Goal: Task Accomplishment & Management: Use online tool/utility

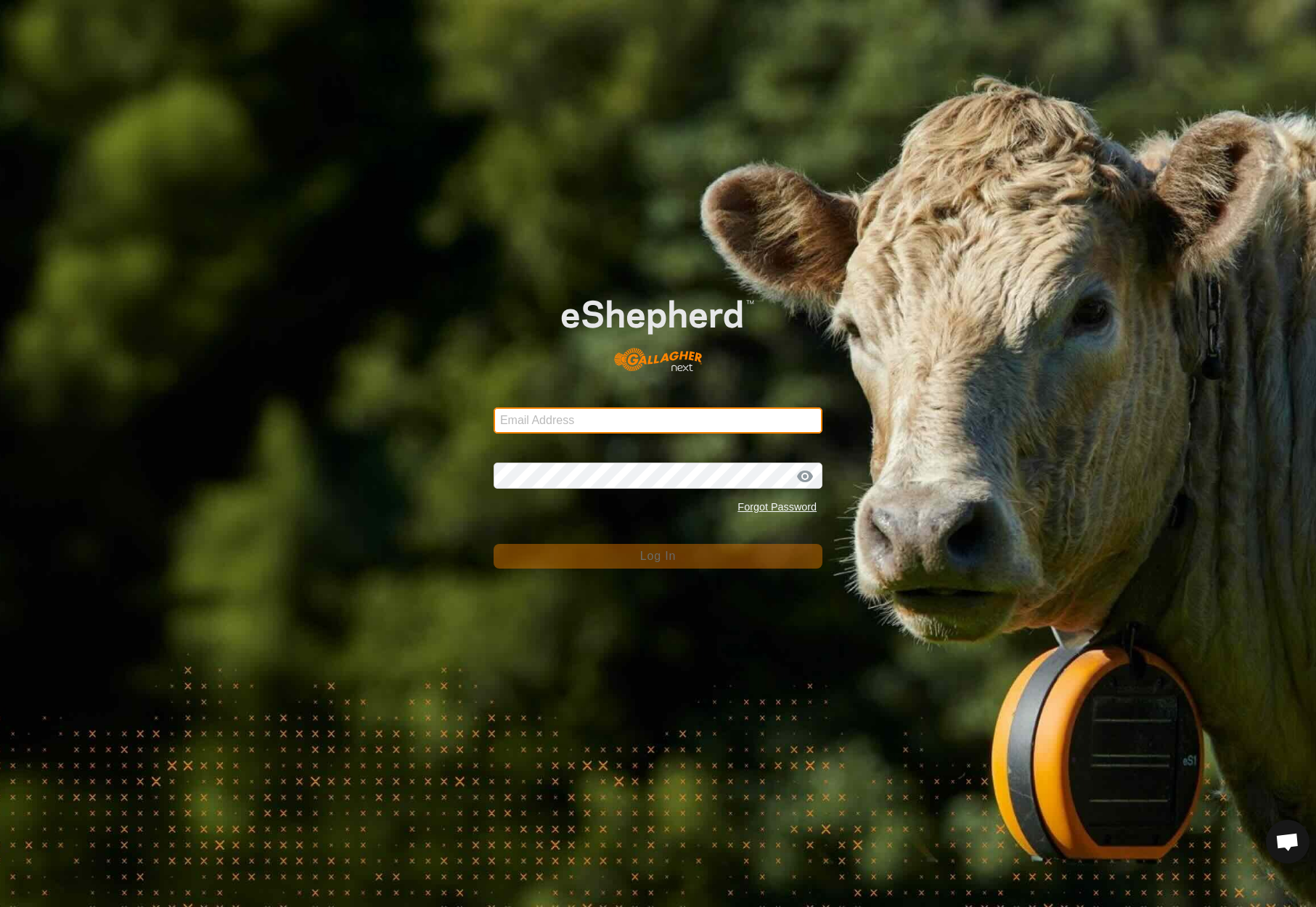
click at [659, 416] on input "Email Address" at bounding box center [658, 420] width 328 height 26
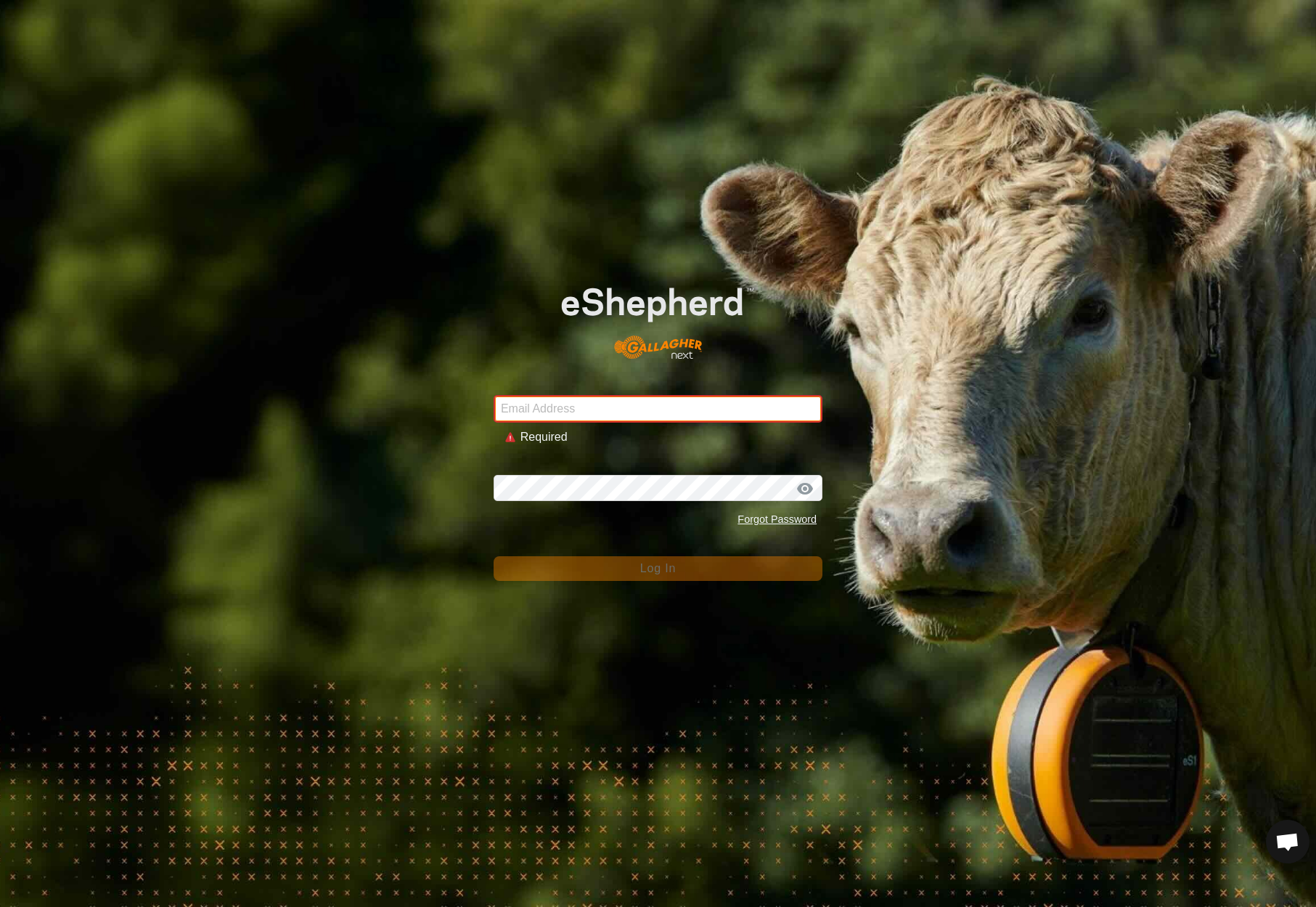
click at [787, 409] on input "Email Address" at bounding box center [658, 409] width 328 height 28
paste input "[EMAIL_ADDRESS][DOMAIN_NAME]"
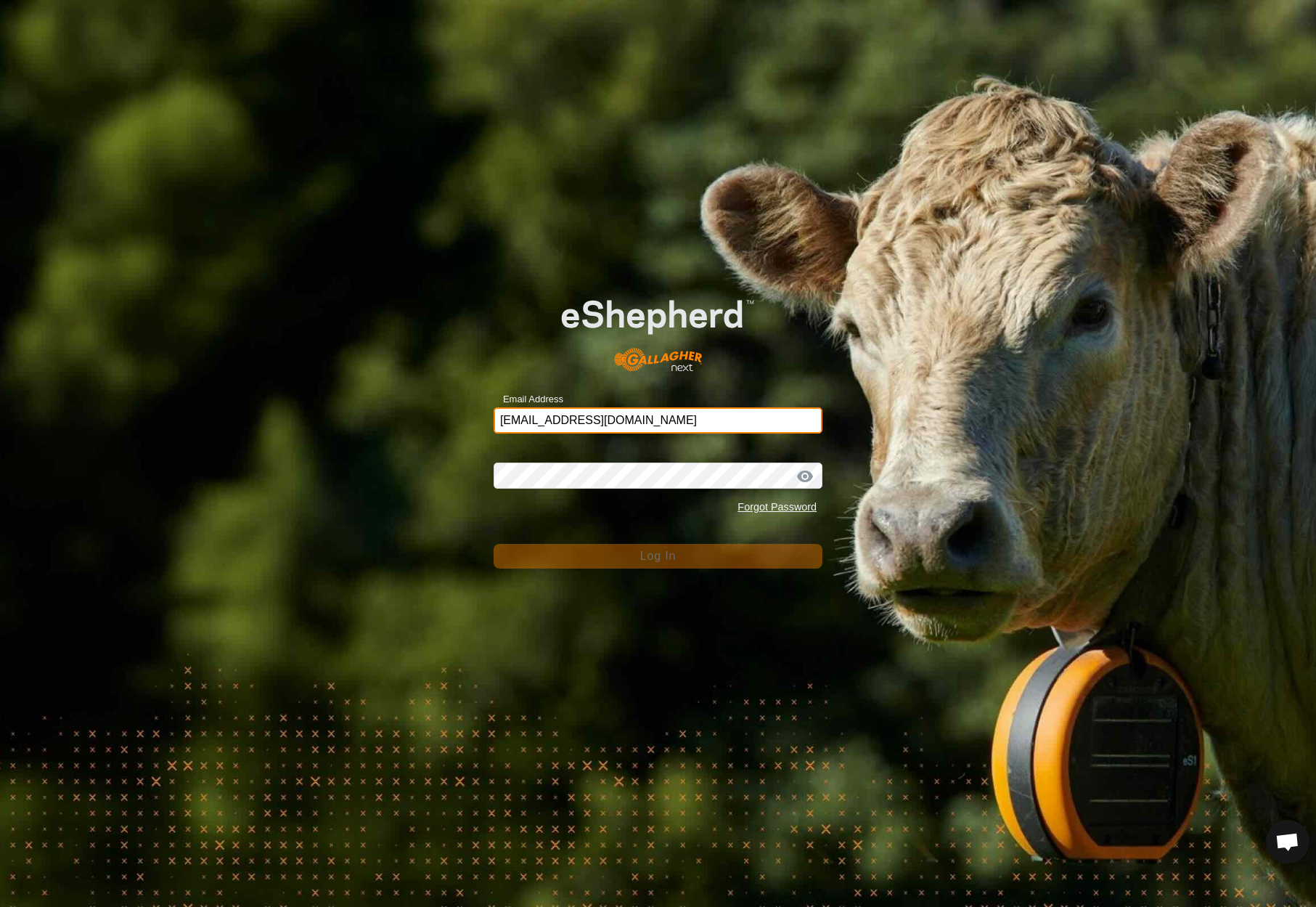
type input "[EMAIL_ADDRESS][DOMAIN_NAME]"
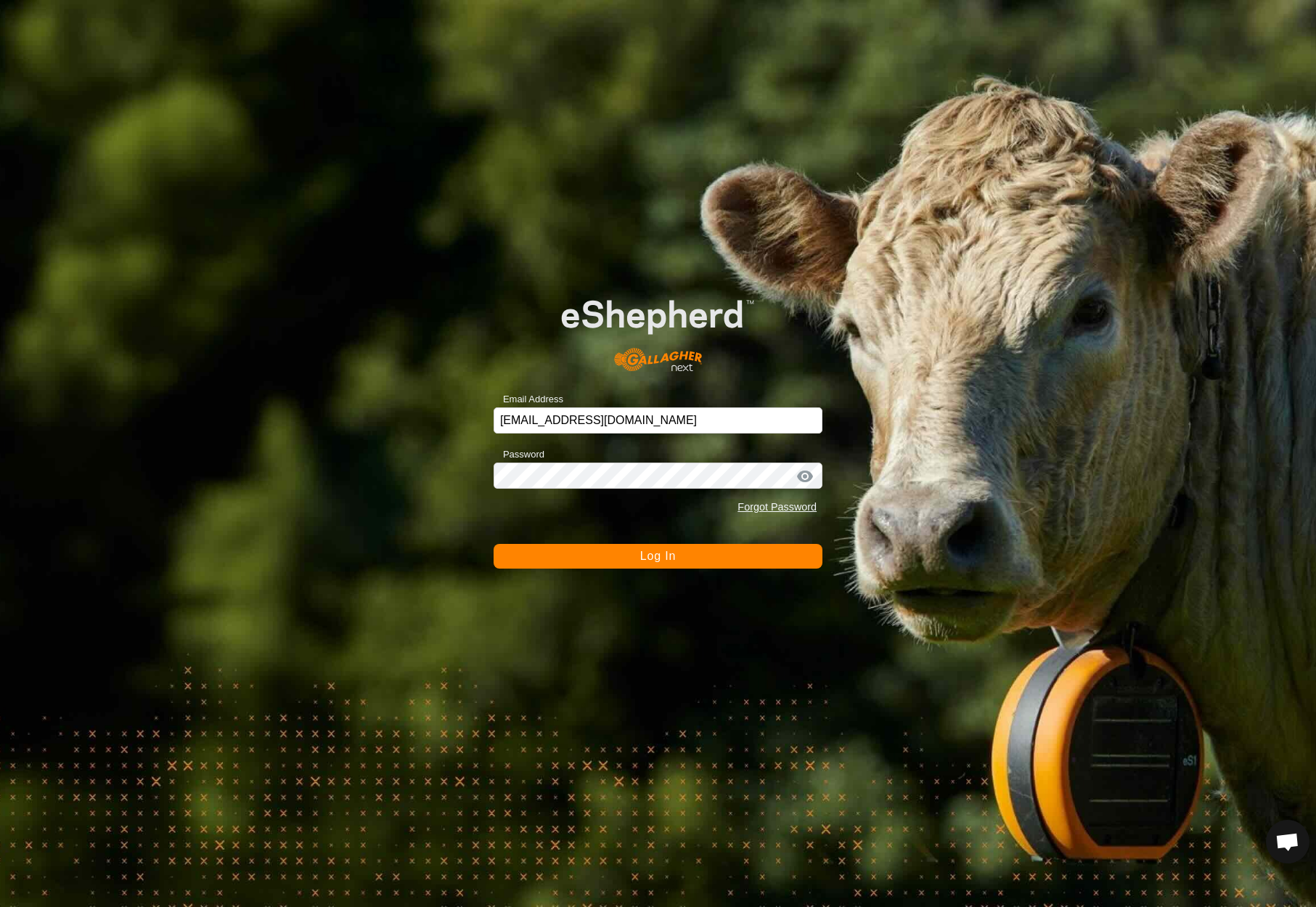
click at [664, 553] on span "Log In" at bounding box center [658, 555] width 36 height 12
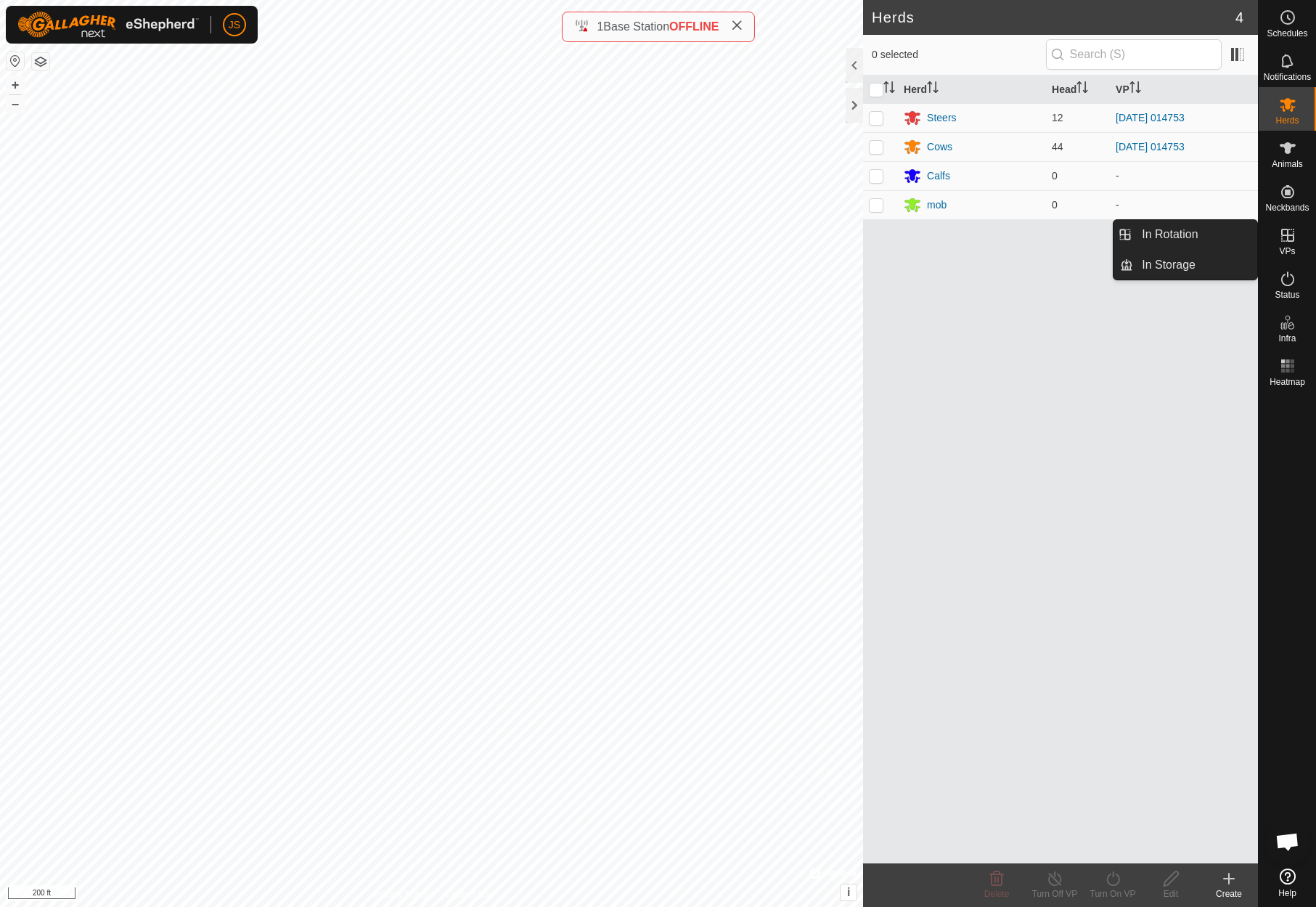
click at [1287, 233] on icon at bounding box center [1288, 235] width 13 height 13
click at [1177, 232] on link "In Rotation" at bounding box center [1194, 234] width 124 height 29
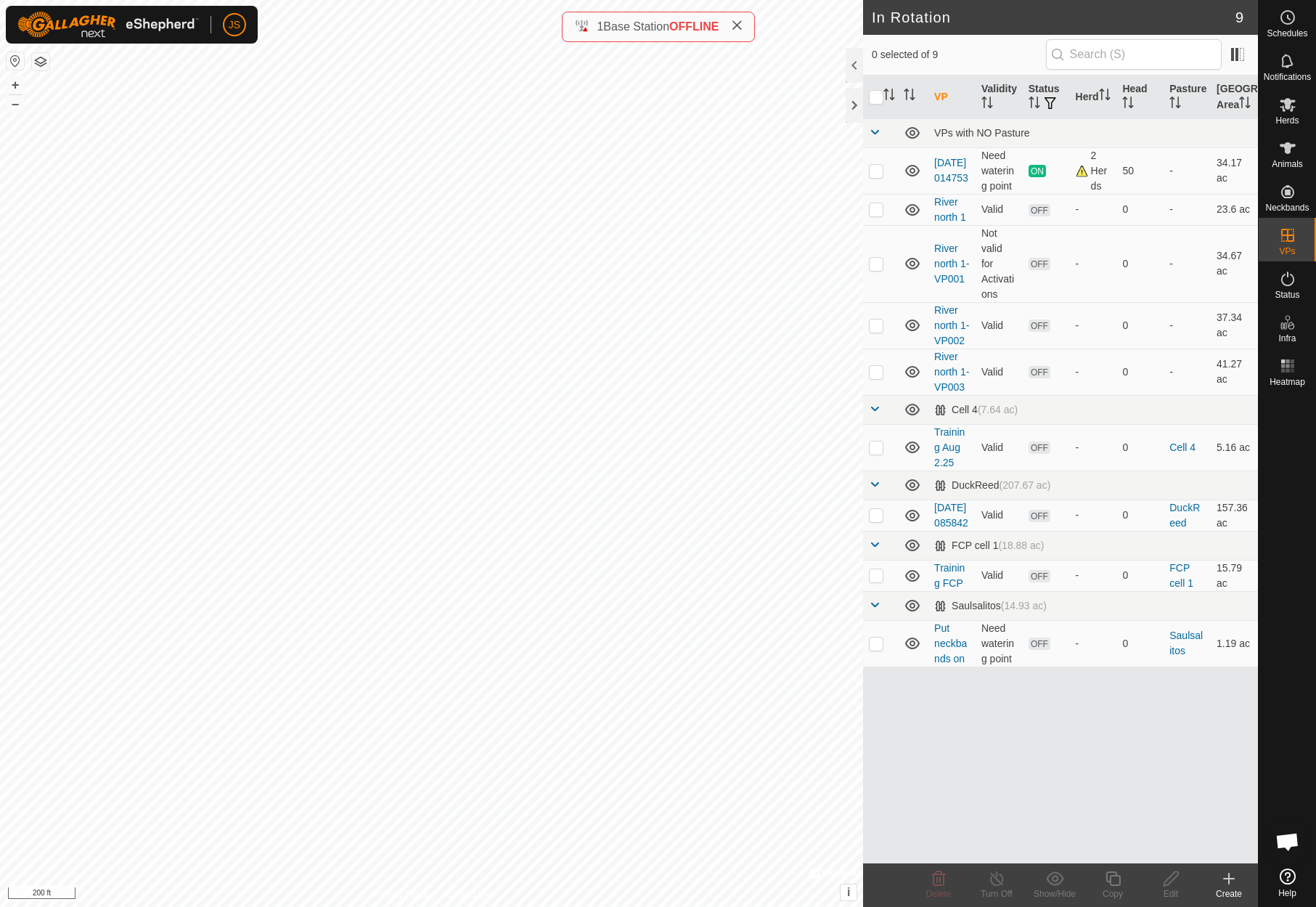
click at [1226, 876] on icon at bounding box center [1229, 879] width 18 height 18
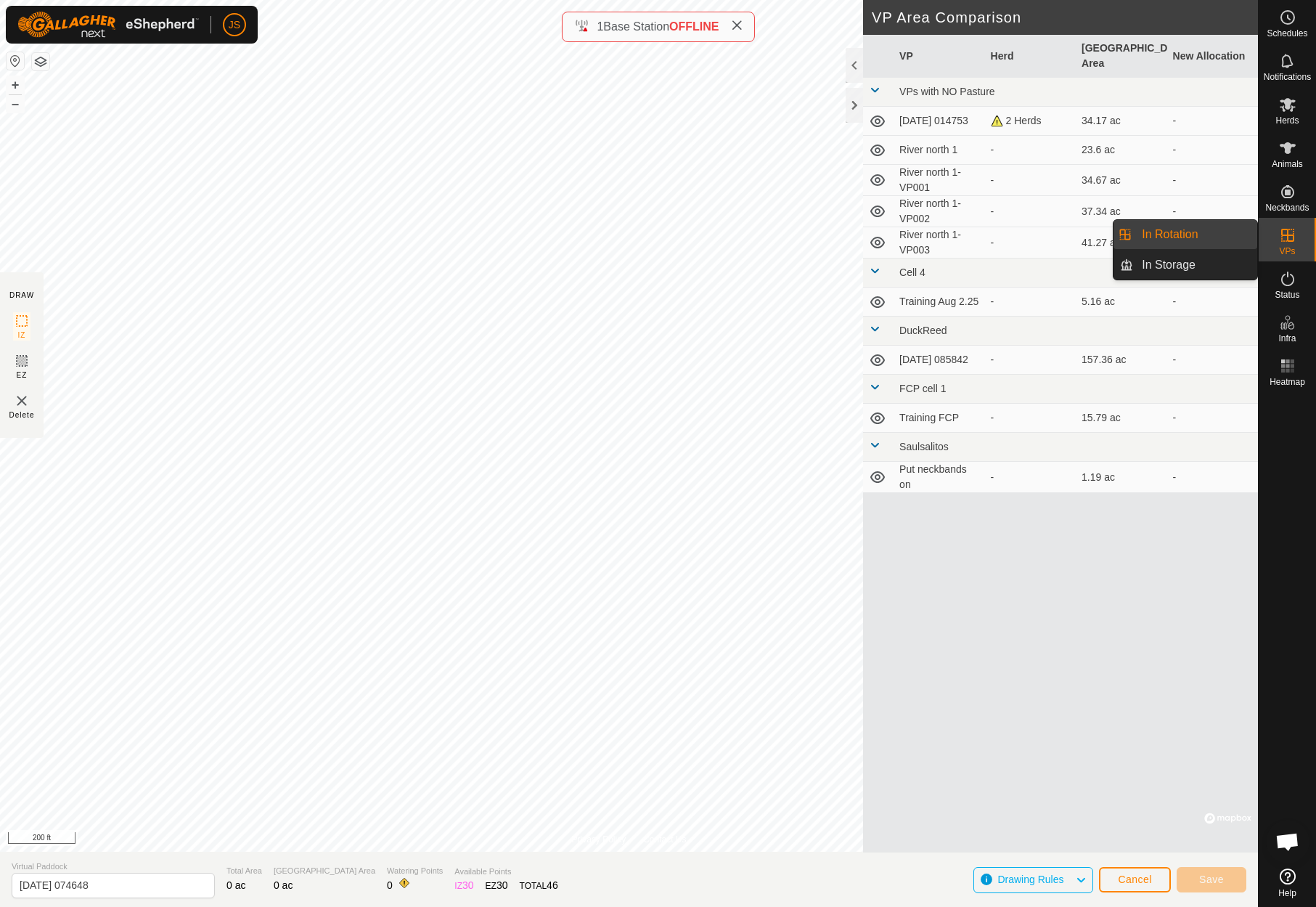
click at [1291, 241] on icon at bounding box center [1288, 235] width 13 height 13
click at [1183, 231] on link "In Rotation" at bounding box center [1194, 234] width 124 height 29
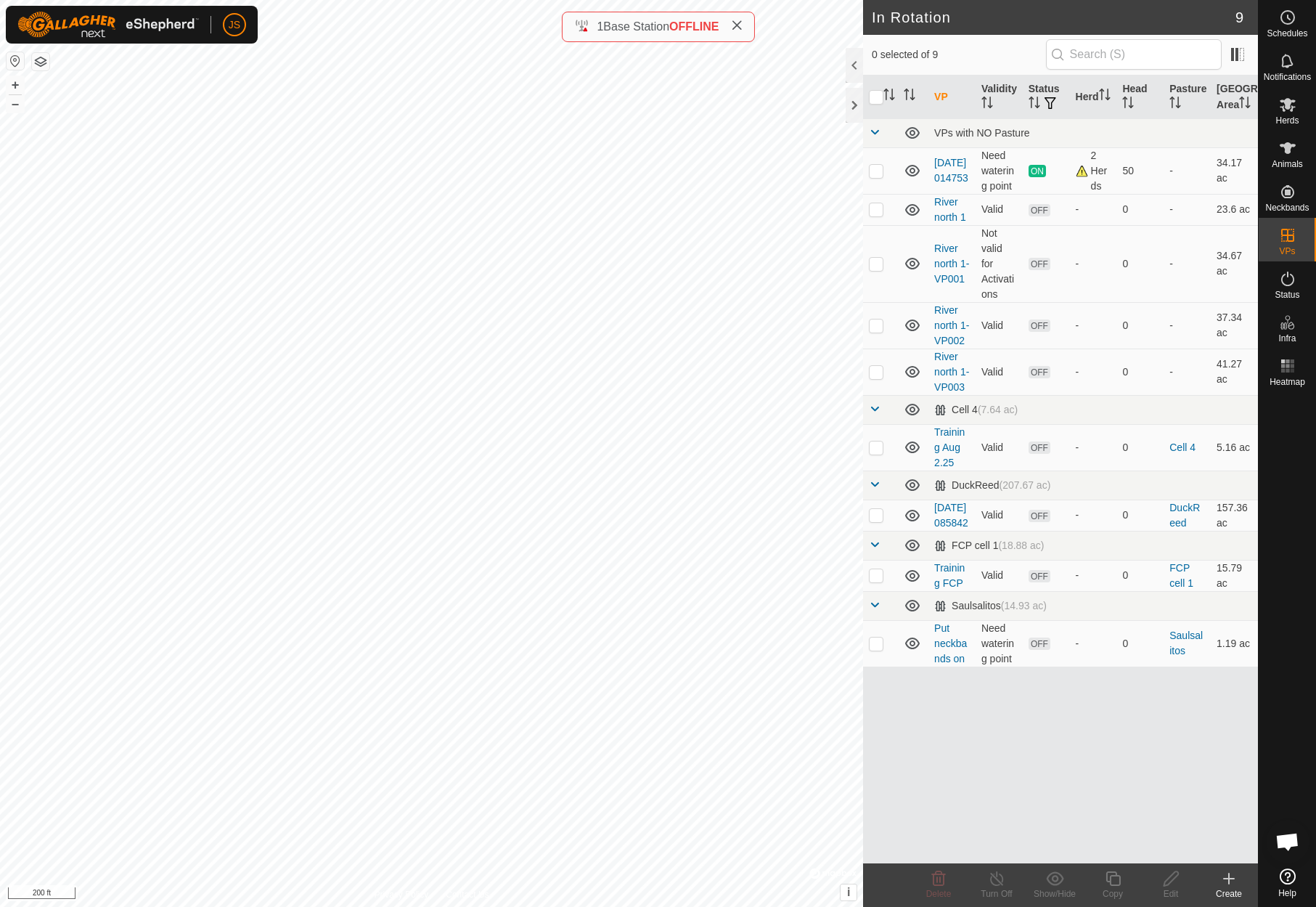
click at [1231, 879] on icon at bounding box center [1228, 879] width 10 height 0
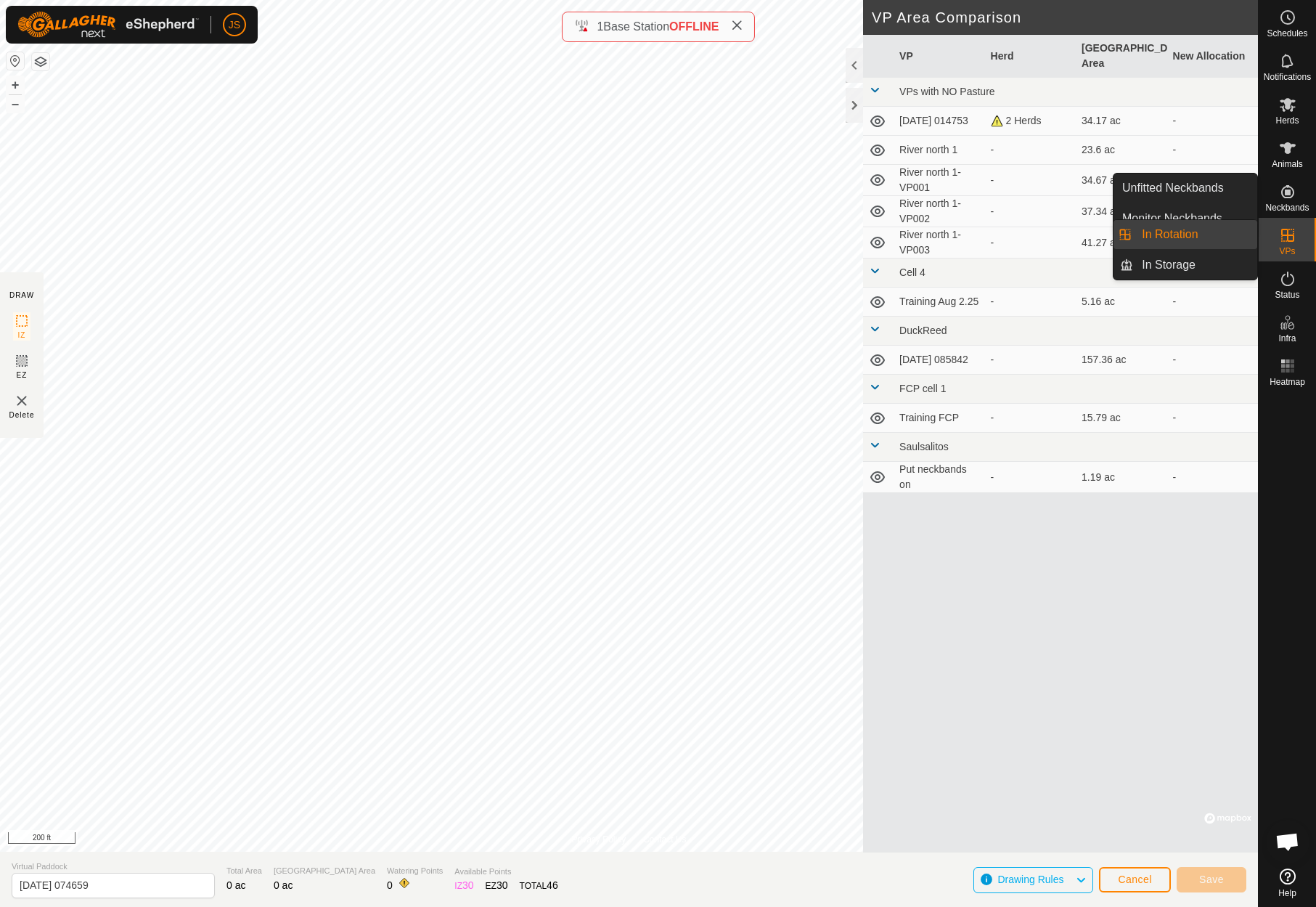
click at [1287, 234] on icon at bounding box center [1288, 235] width 13 height 13
click at [1280, 231] on icon at bounding box center [1288, 235] width 18 height 18
click at [1184, 234] on link "In Rotation" at bounding box center [1194, 234] width 124 height 29
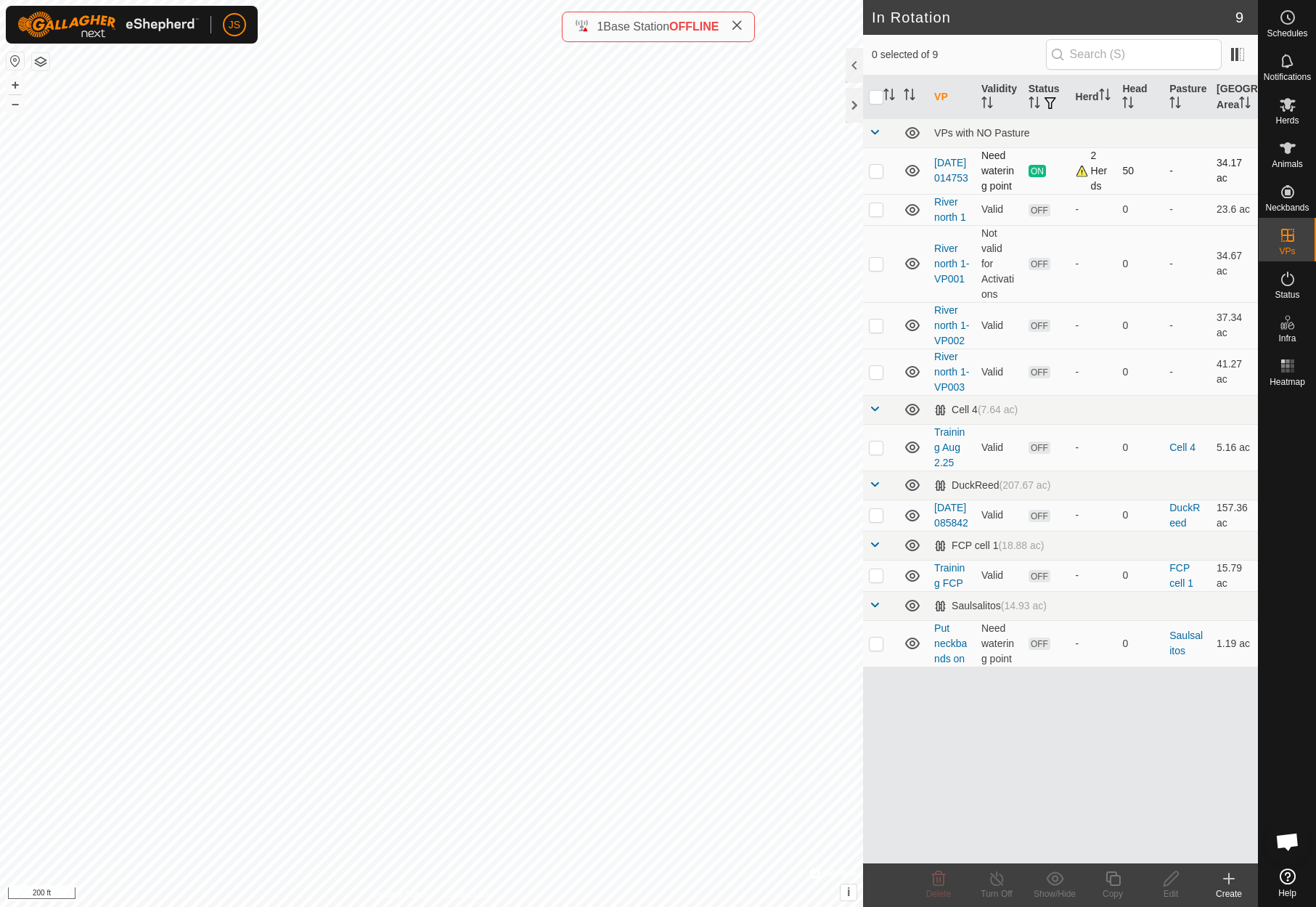
click at [874, 176] on p-checkbox at bounding box center [876, 170] width 14 height 12
checkbox input "true"
click at [1112, 875] on icon at bounding box center [1112, 879] width 14 height 14
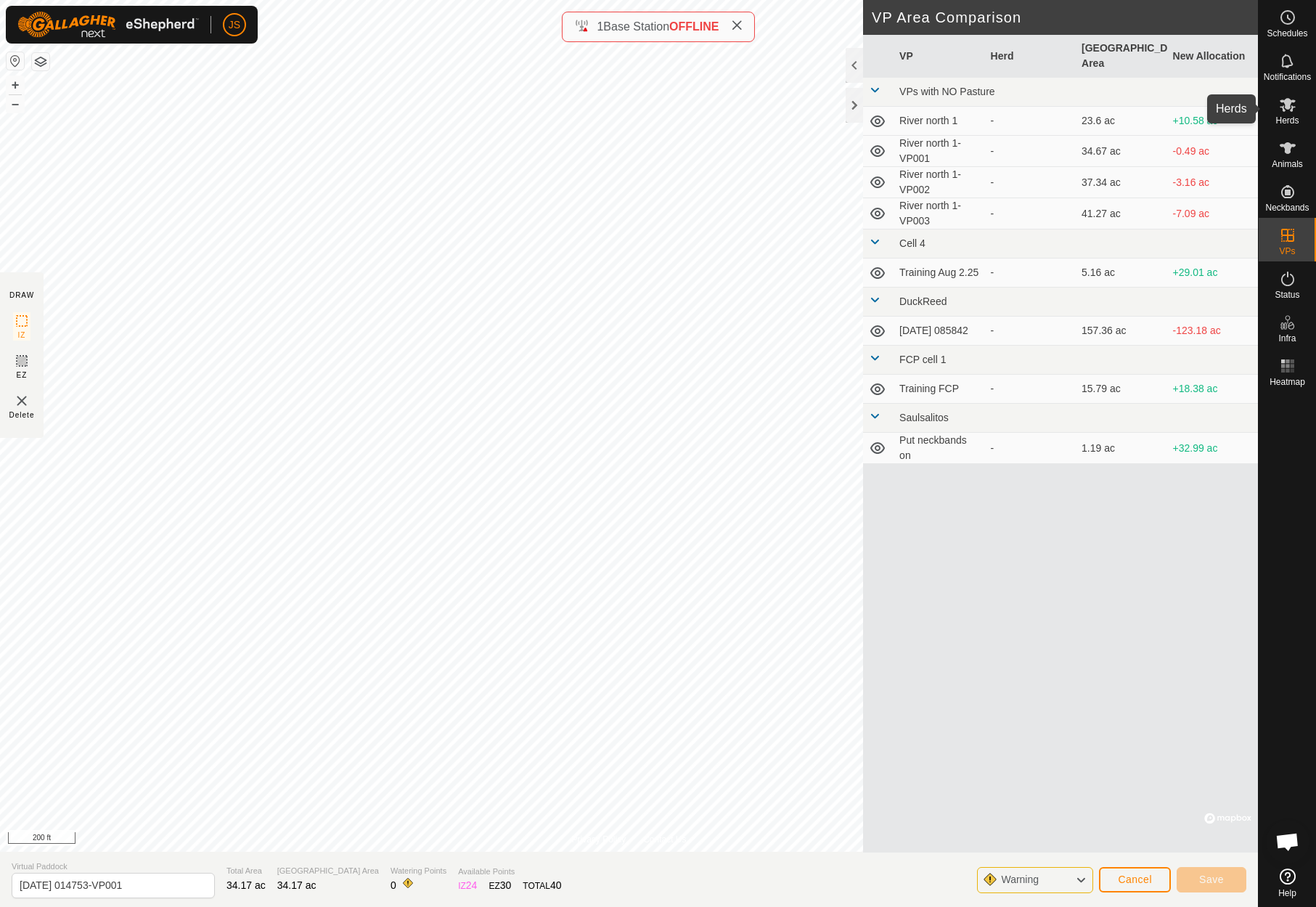
click at [1287, 98] on icon at bounding box center [1288, 105] width 18 height 18
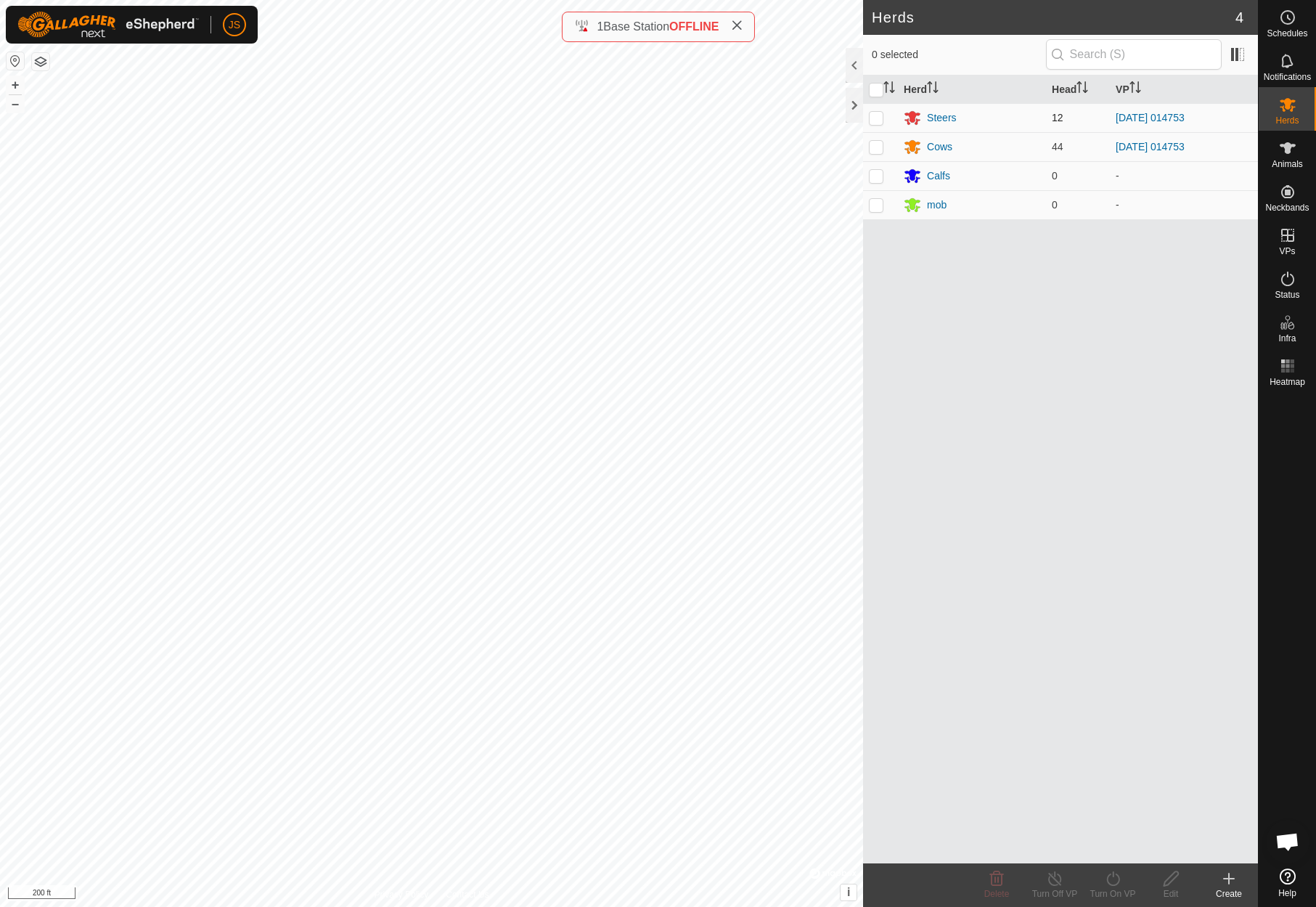
click at [876, 112] on p-checkbox at bounding box center [876, 117] width 14 height 12
checkbox input "true"
click at [875, 143] on p-checkbox at bounding box center [876, 146] width 14 height 12
checkbox input "true"
click at [1223, 873] on icon at bounding box center [1229, 879] width 18 height 18
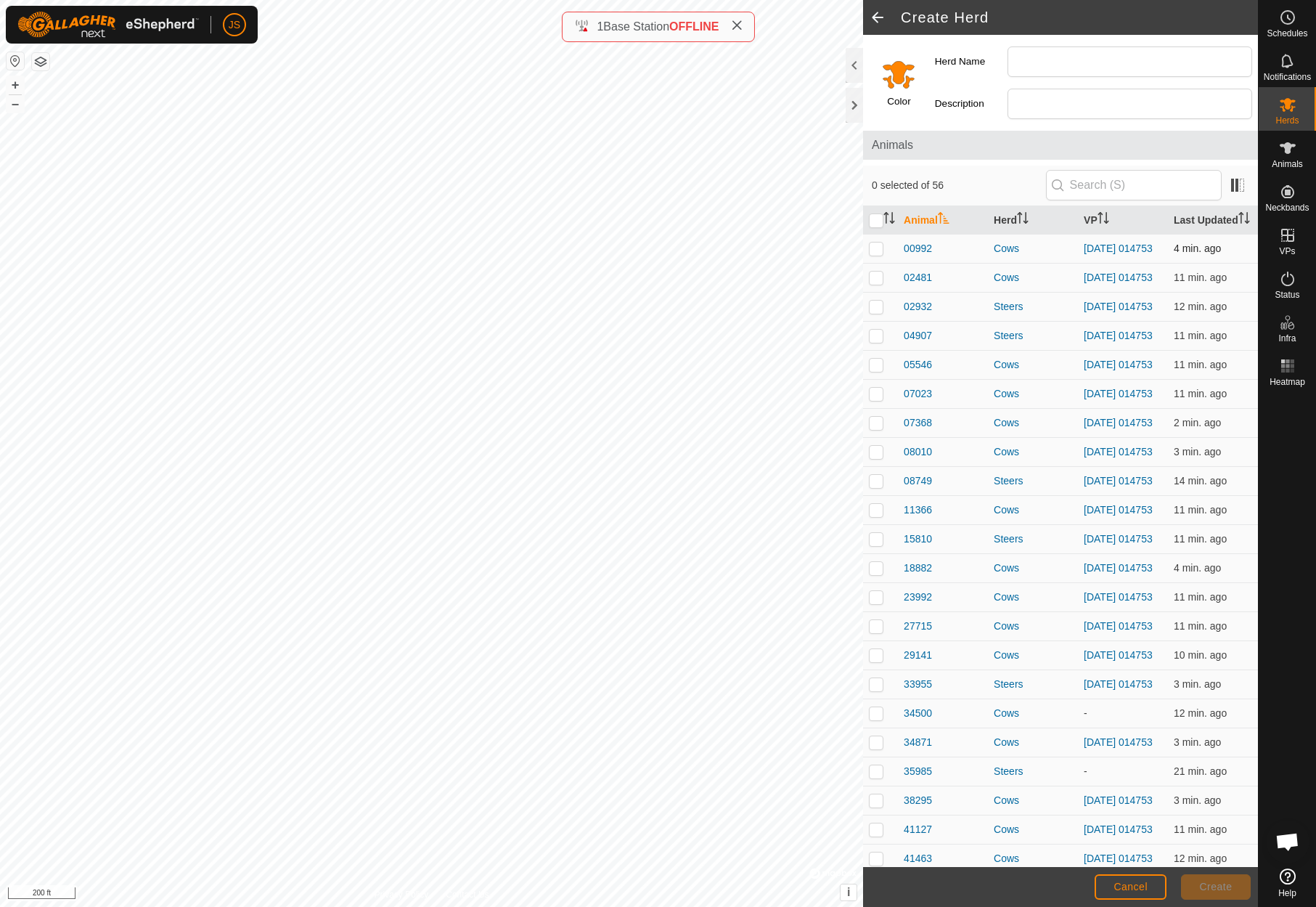
click at [876, 254] on p-checkbox at bounding box center [876, 247] width 14 height 12
checkbox input "true"
click at [1120, 885] on span "Cancel" at bounding box center [1130, 886] width 34 height 12
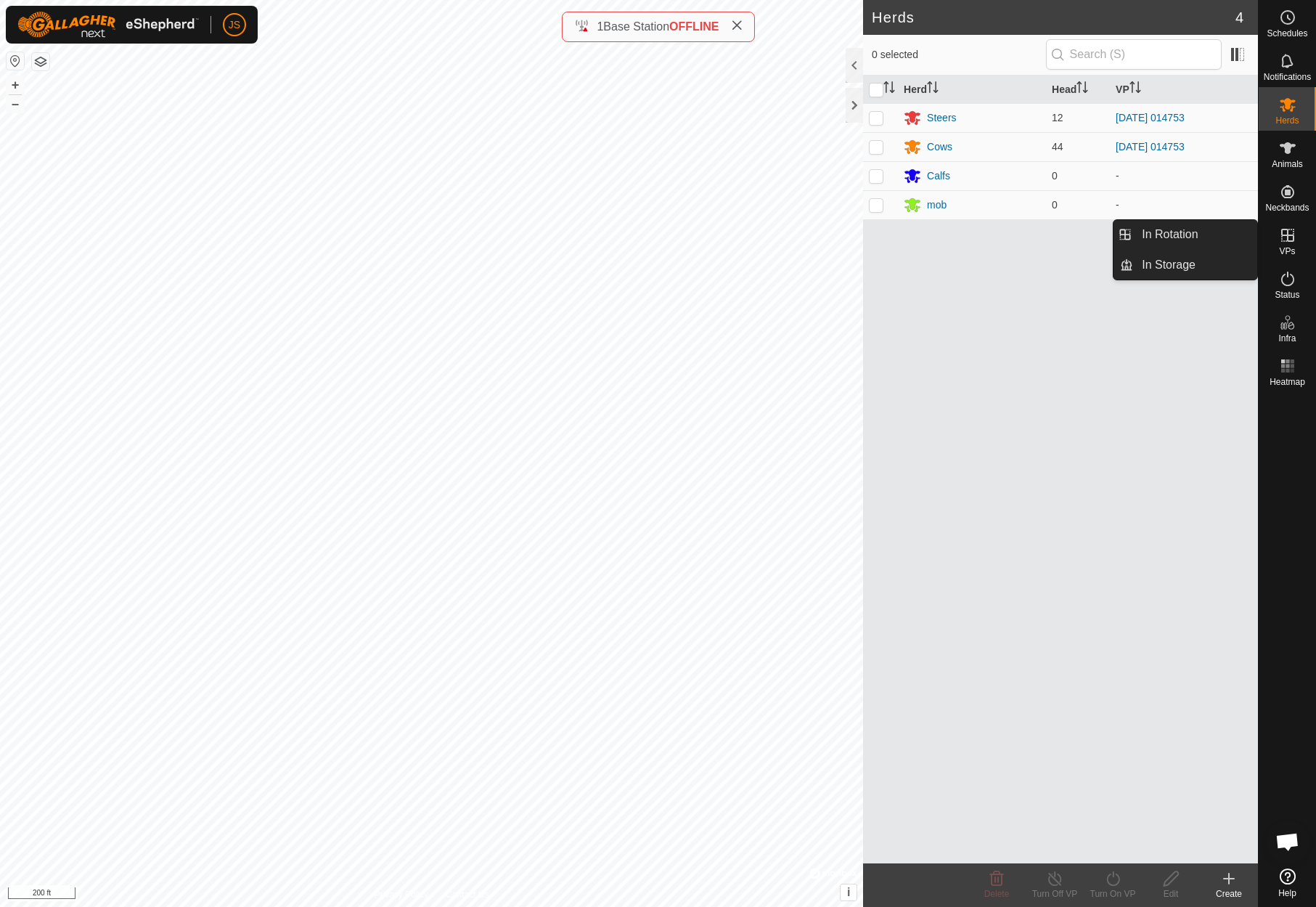
click at [1295, 234] on icon at bounding box center [1288, 235] width 18 height 18
click at [1180, 234] on link "In Rotation" at bounding box center [1194, 234] width 124 height 29
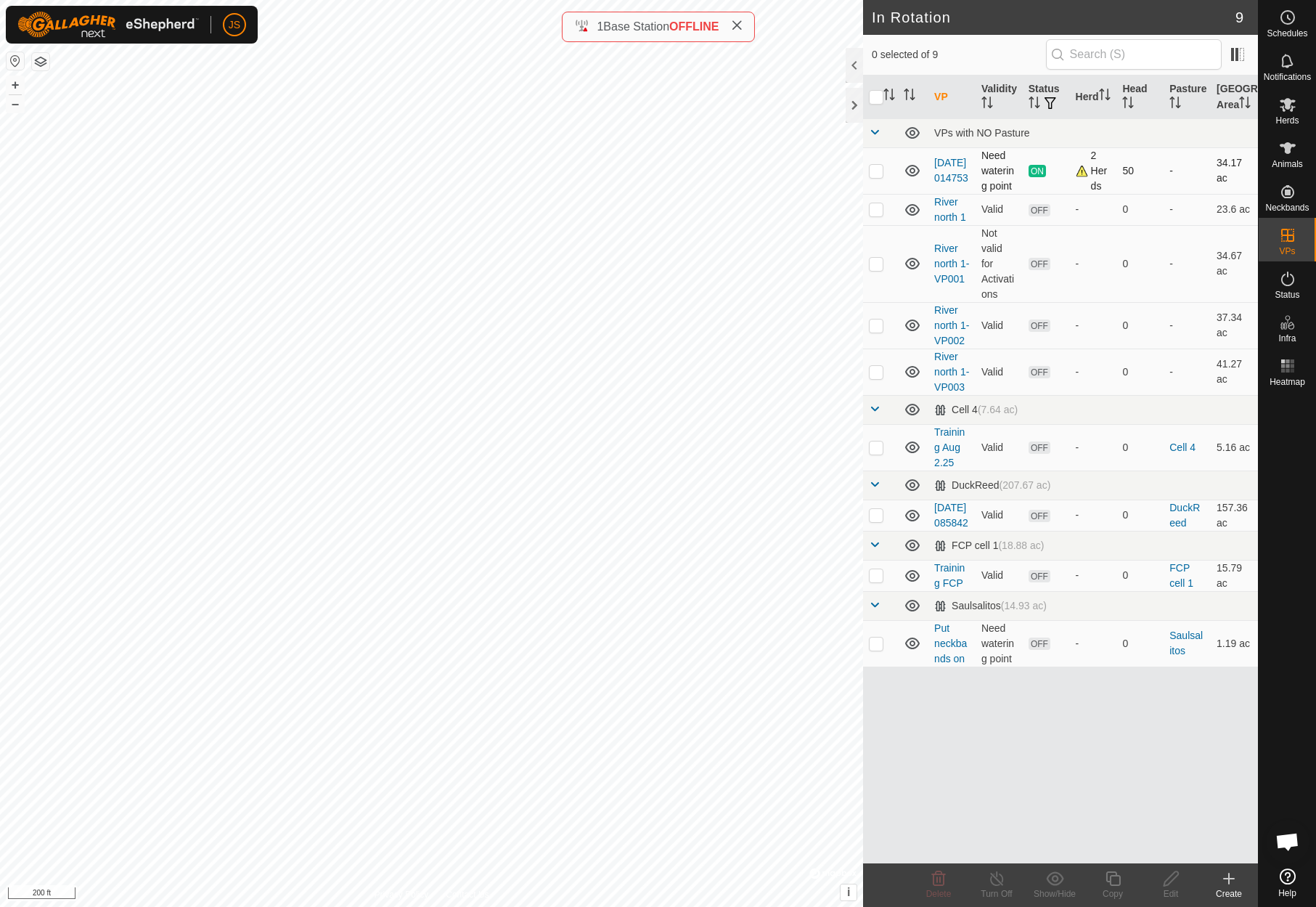
click at [874, 176] on p-checkbox at bounding box center [876, 170] width 14 height 12
checkbox input "true"
click at [1116, 873] on icon at bounding box center [1112, 879] width 14 height 14
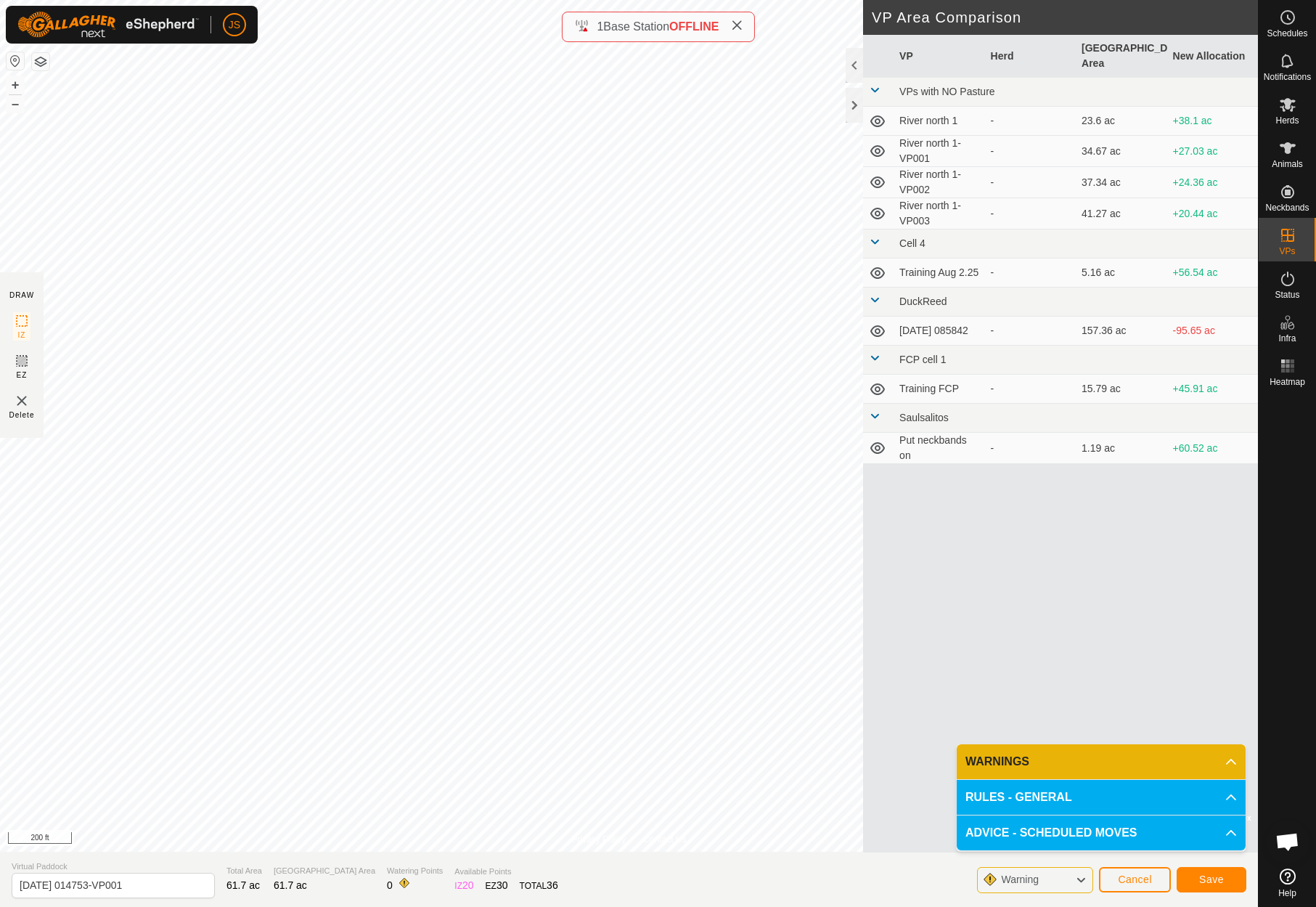
click at [1218, 879] on span "Save" at bounding box center [1211, 879] width 25 height 12
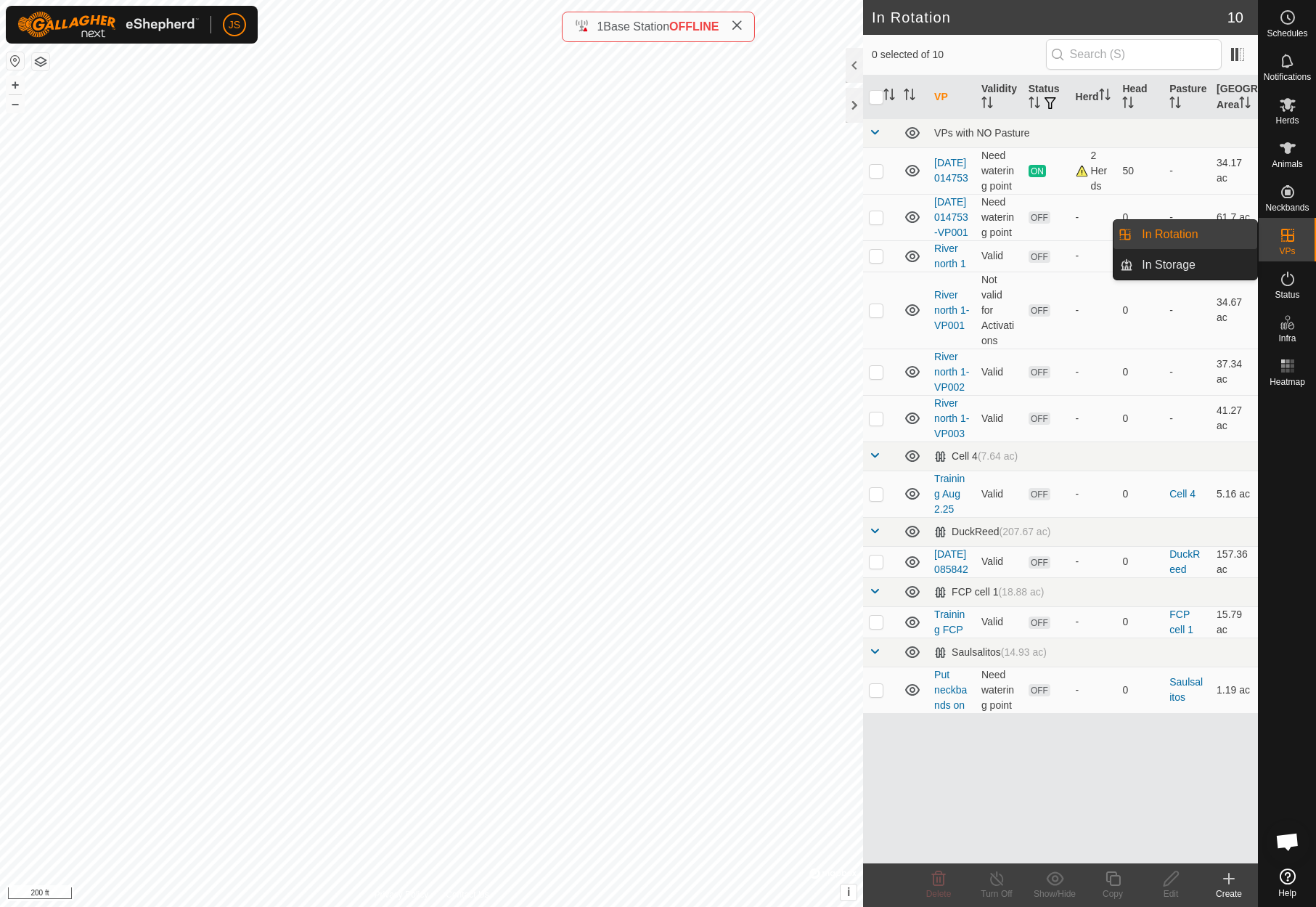
click at [1289, 232] on icon at bounding box center [1288, 235] width 18 height 18
click at [1187, 231] on link "In Rotation" at bounding box center [1194, 234] width 124 height 29
click at [1285, 104] on icon at bounding box center [1288, 104] width 16 height 13
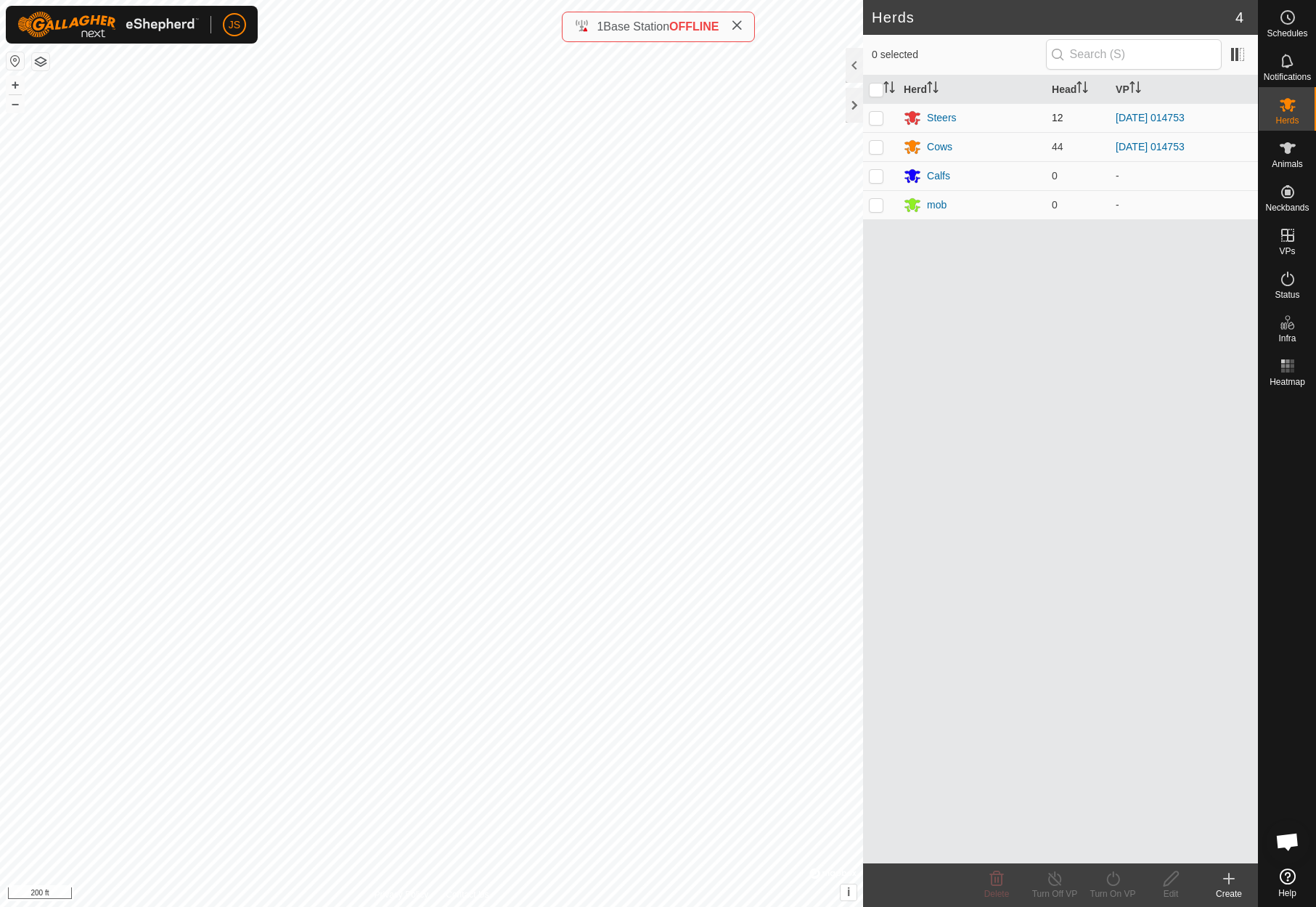
click at [876, 112] on p-checkbox at bounding box center [876, 117] width 14 height 12
checkbox input "true"
click at [876, 145] on p-checkbox at bounding box center [876, 146] width 14 height 12
checkbox input "true"
click at [1289, 277] on icon at bounding box center [1288, 279] width 18 height 18
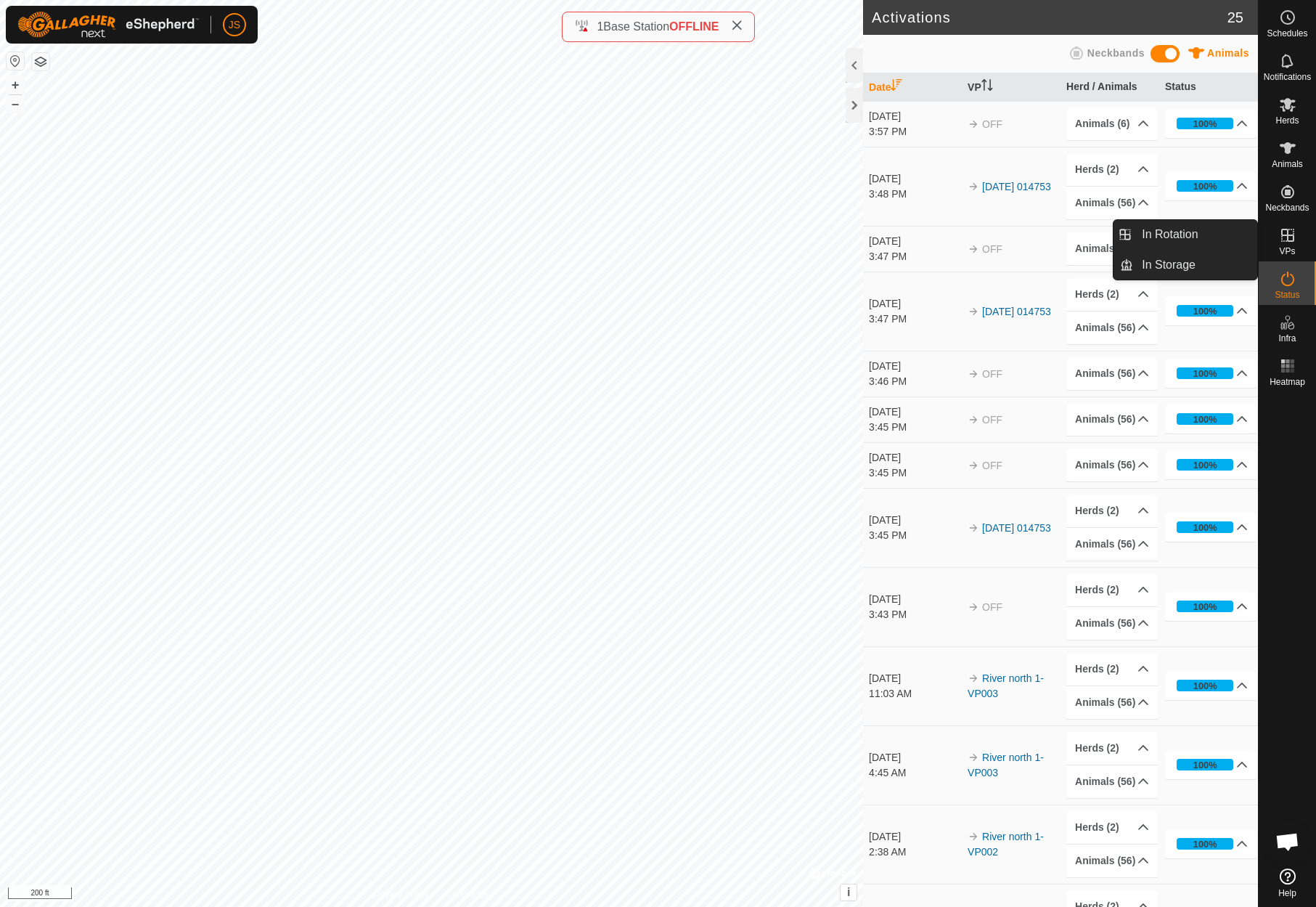
click at [1288, 231] on icon at bounding box center [1288, 235] width 18 height 18
click at [1195, 232] on link "In Rotation" at bounding box center [1194, 234] width 124 height 29
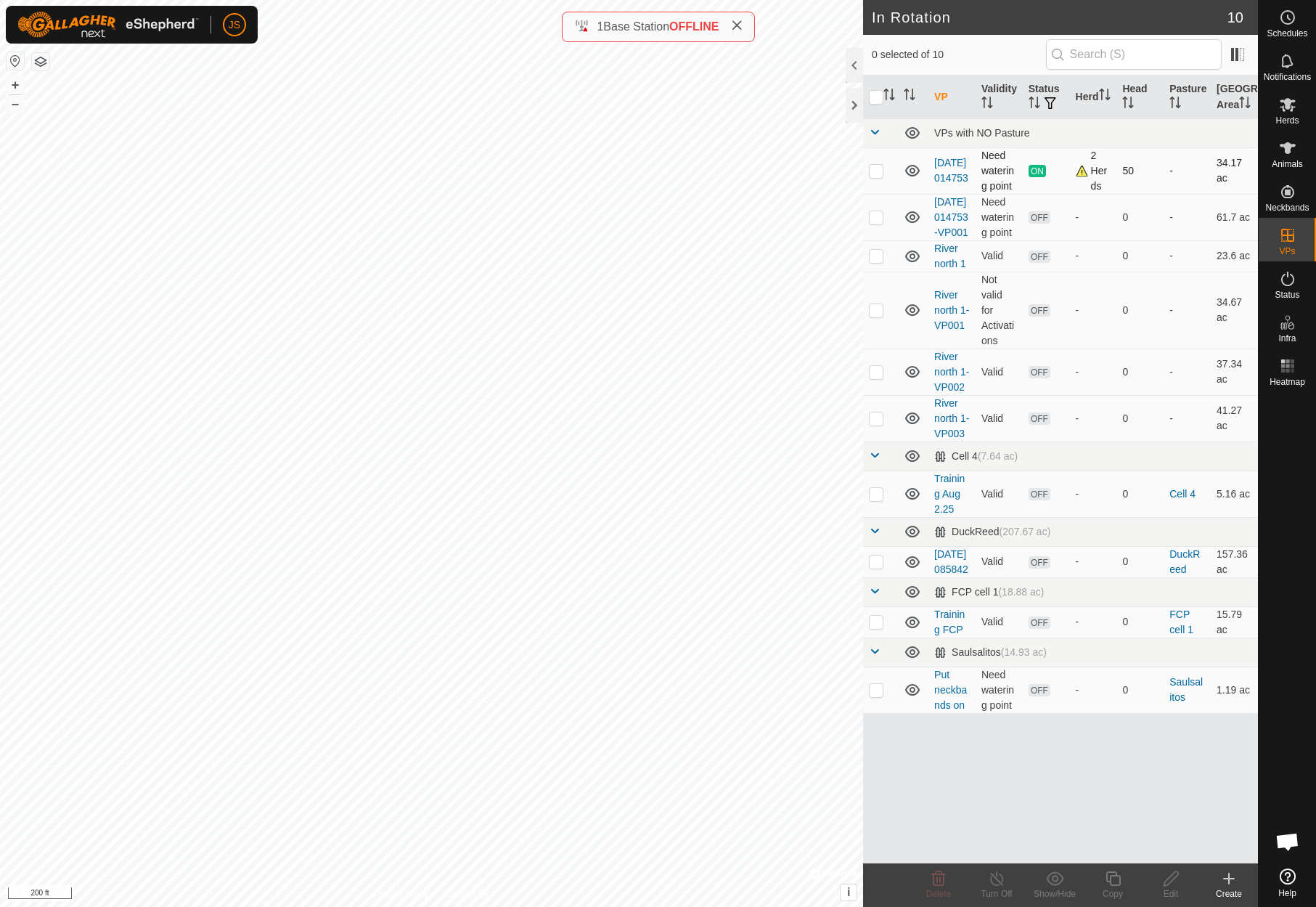
click at [876, 176] on p-checkbox at bounding box center [876, 170] width 14 height 12
checkbox input "false"
checkbox input "true"
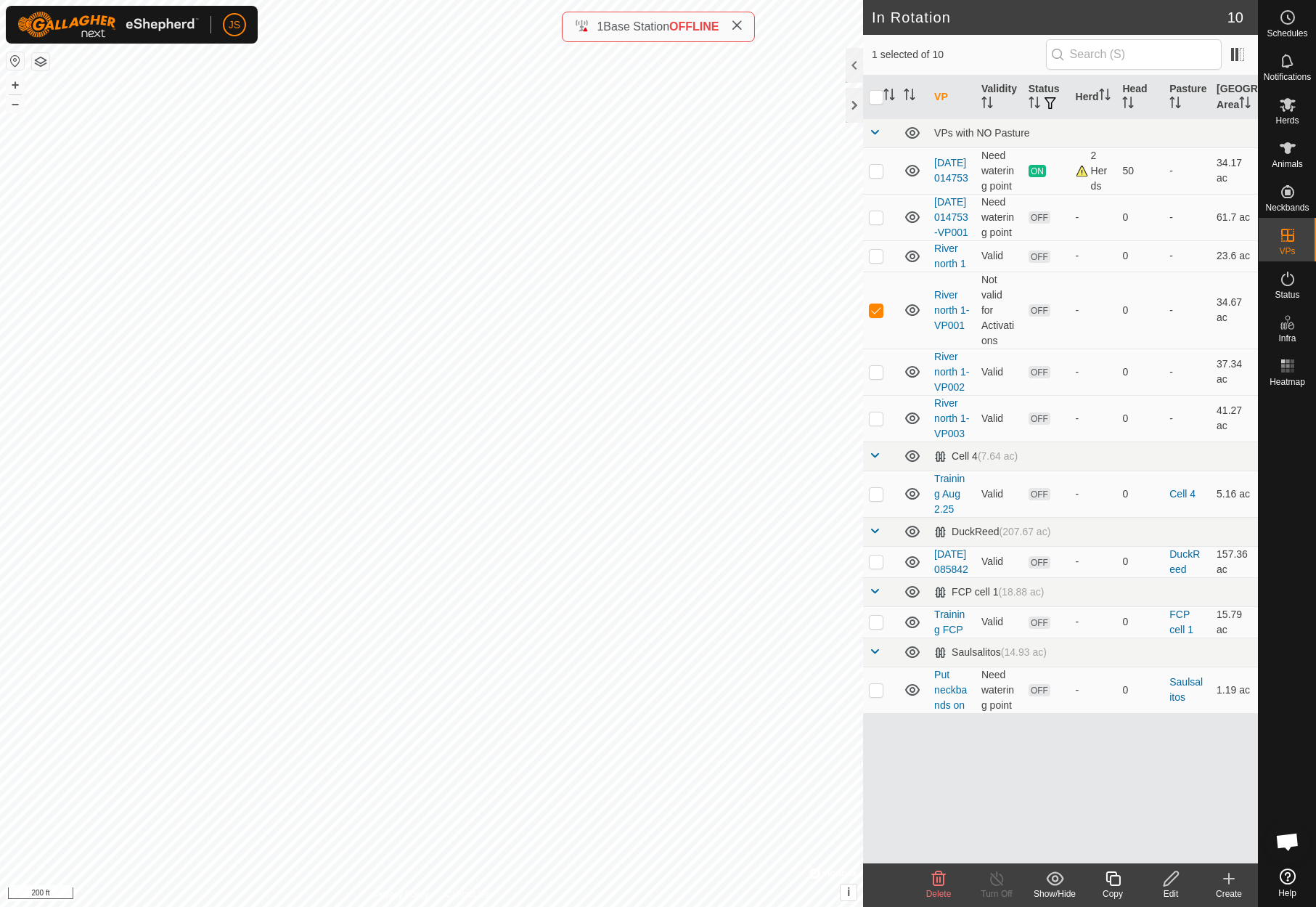
checkbox input "false"
click at [876, 176] on p-checkbox at bounding box center [876, 170] width 14 height 12
checkbox input "false"
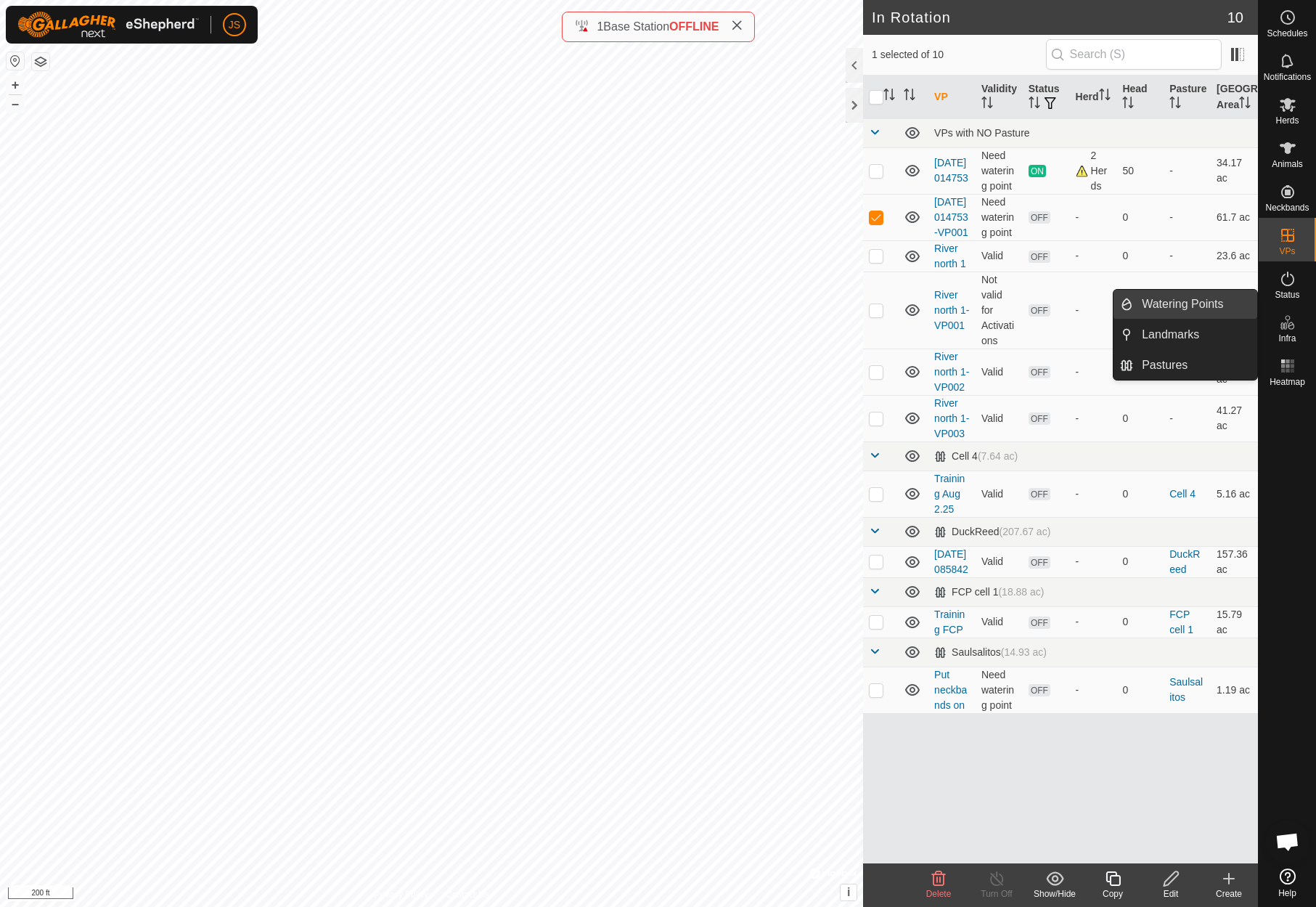
click at [1207, 301] on link "Watering Points" at bounding box center [1194, 304] width 124 height 29
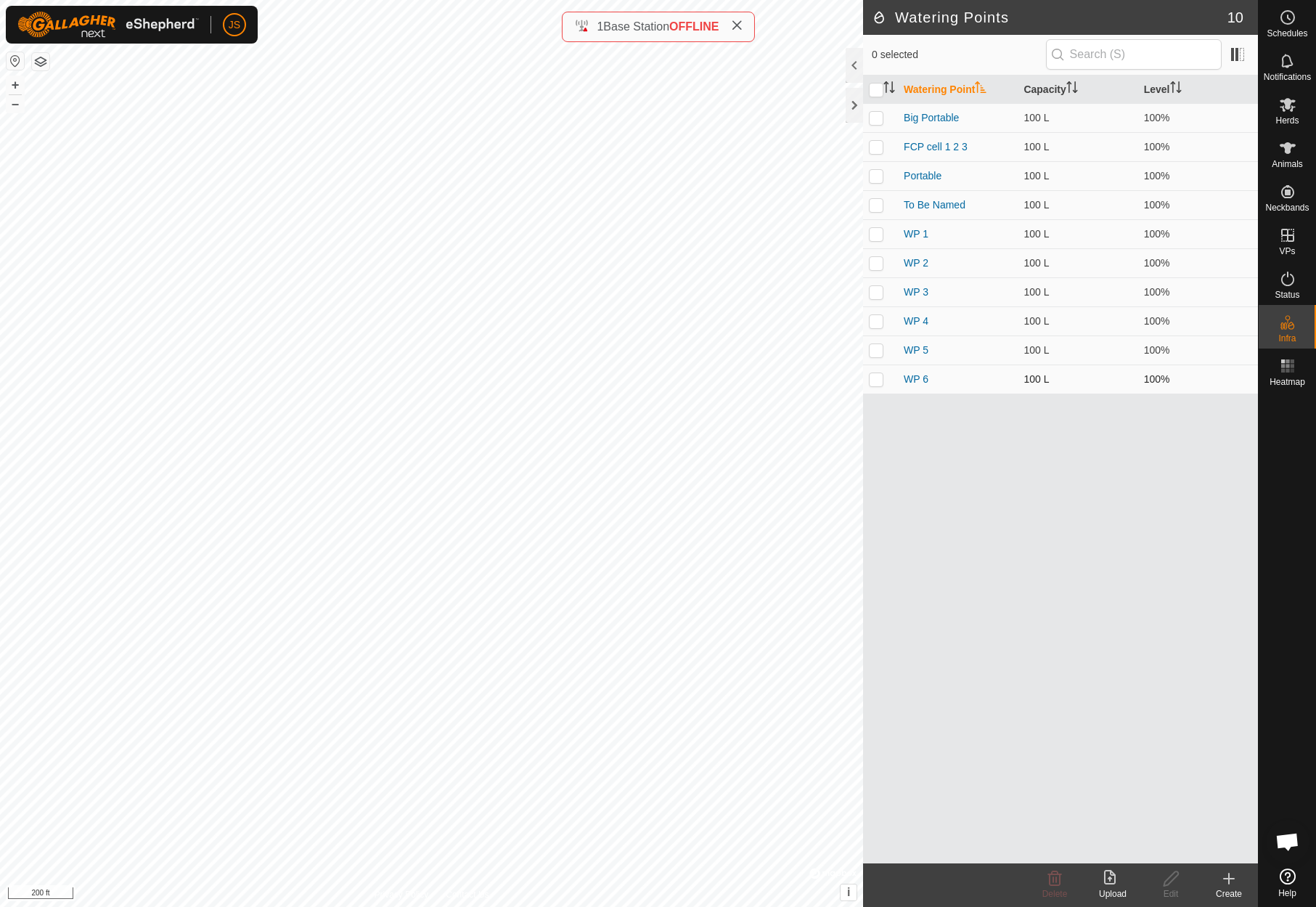
click at [876, 376] on p-checkbox at bounding box center [876, 378] width 14 height 12
checkbox input "true"
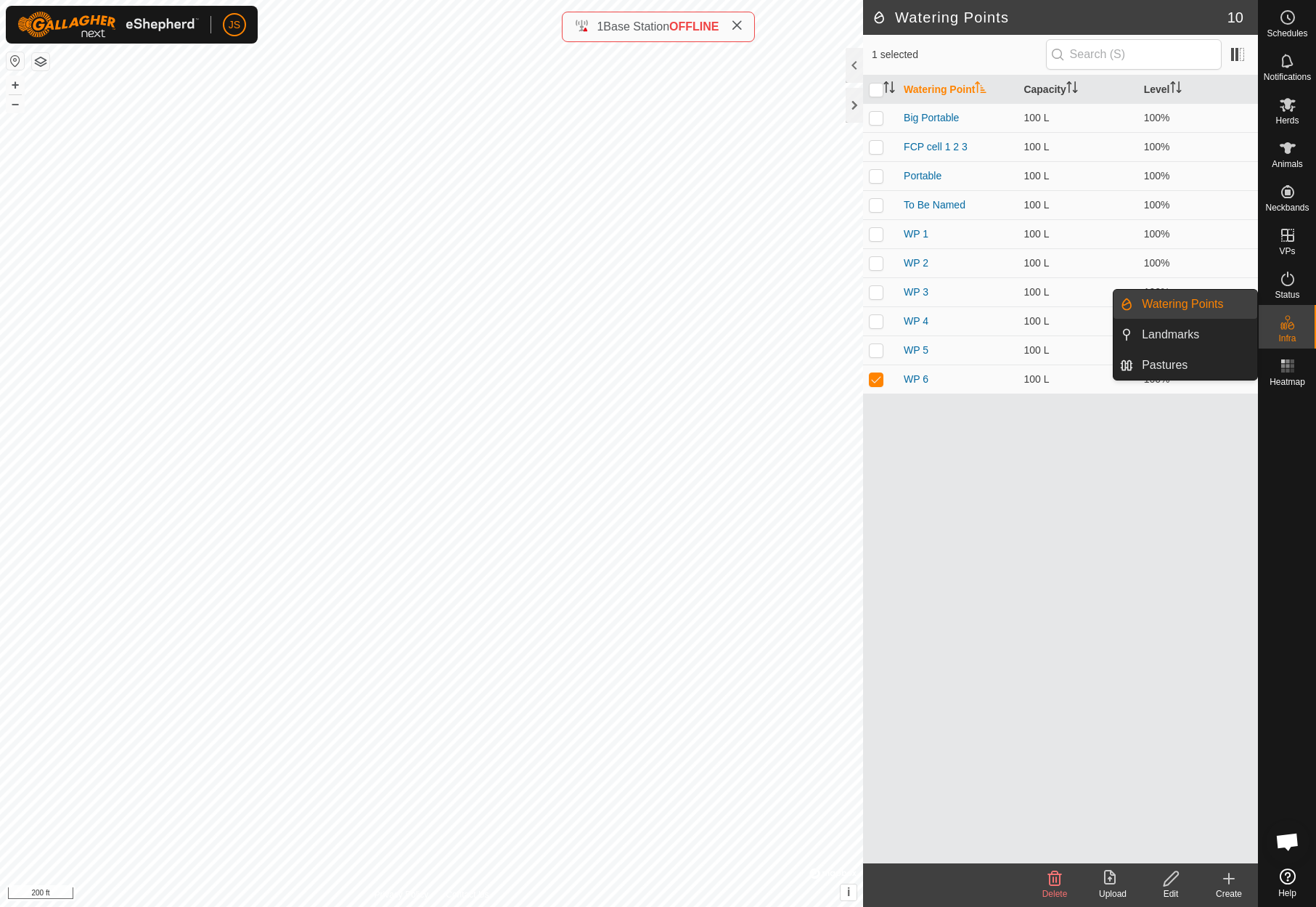
click at [1288, 328] on icon at bounding box center [1288, 322] width 18 height 18
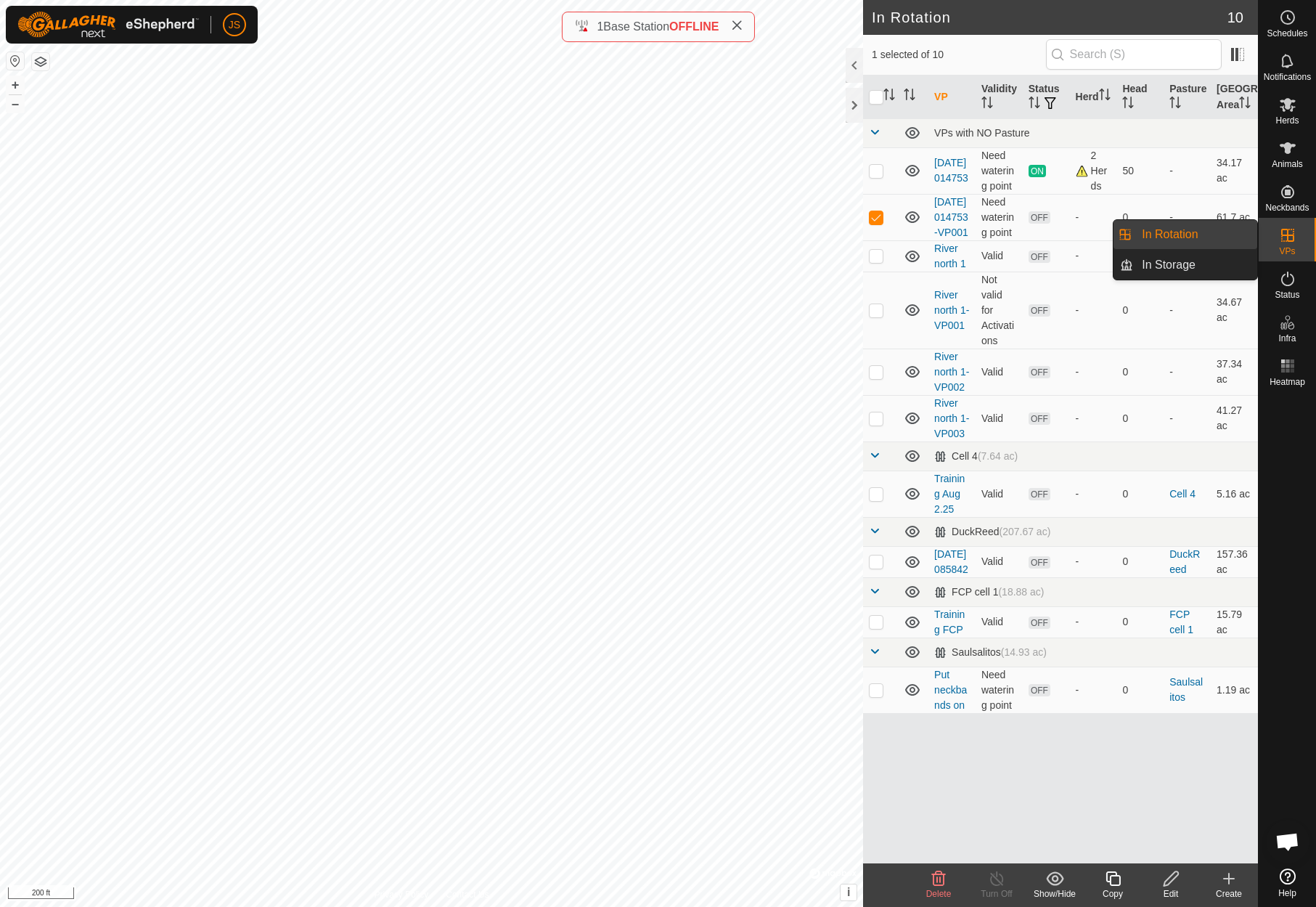
click at [1156, 228] on link "In Rotation" at bounding box center [1194, 234] width 124 height 29
click at [1163, 229] on link "In Rotation" at bounding box center [1194, 234] width 124 height 29
click at [1288, 100] on icon at bounding box center [1288, 104] width 16 height 13
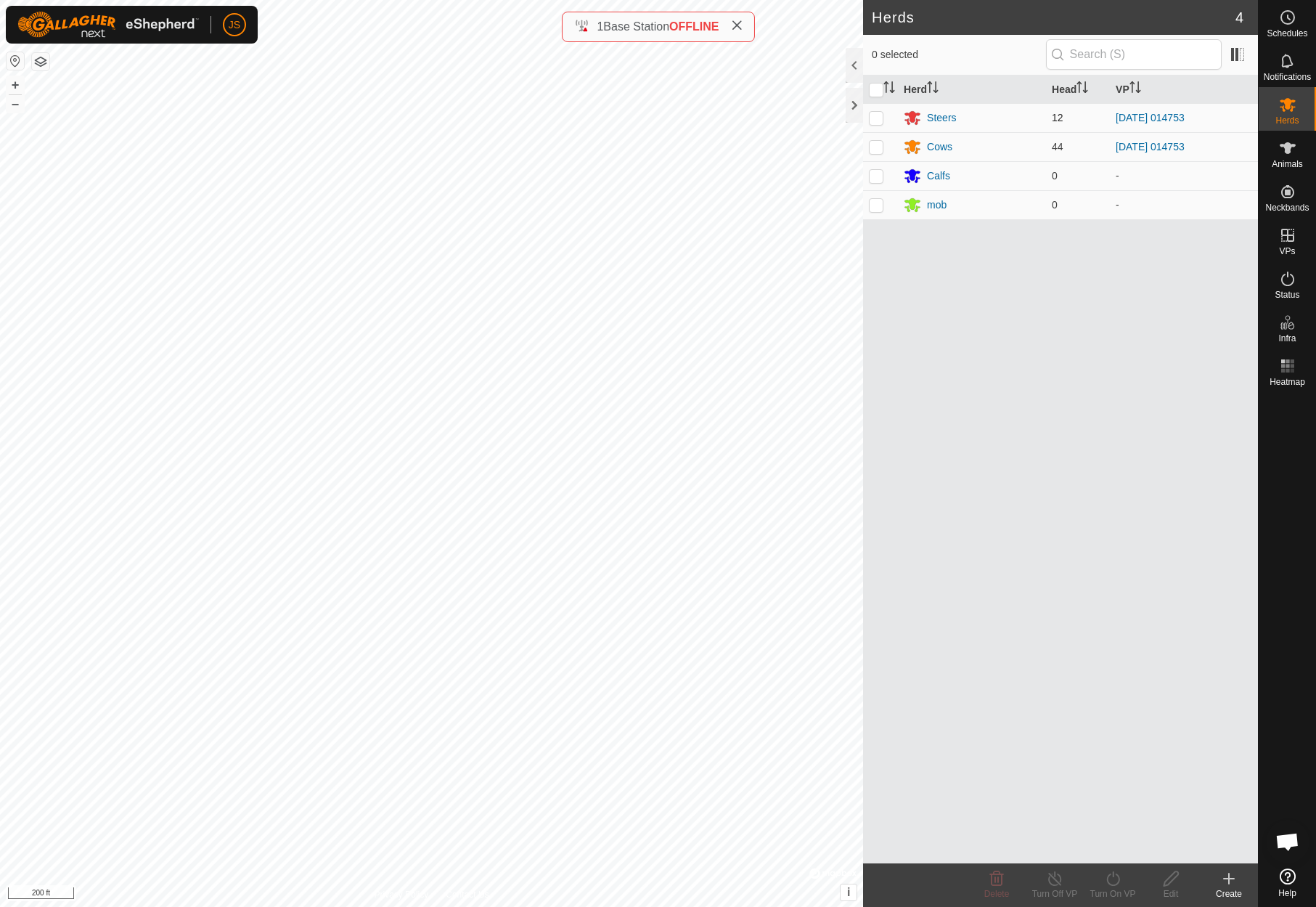
drag, startPoint x: 875, startPoint y: 111, endPoint x: 876, endPoint y: 120, distance: 9.1
click at [876, 112] on p-checkbox at bounding box center [876, 117] width 14 height 12
checkbox input "true"
click at [876, 142] on p-checkbox at bounding box center [876, 146] width 14 height 12
checkbox input "true"
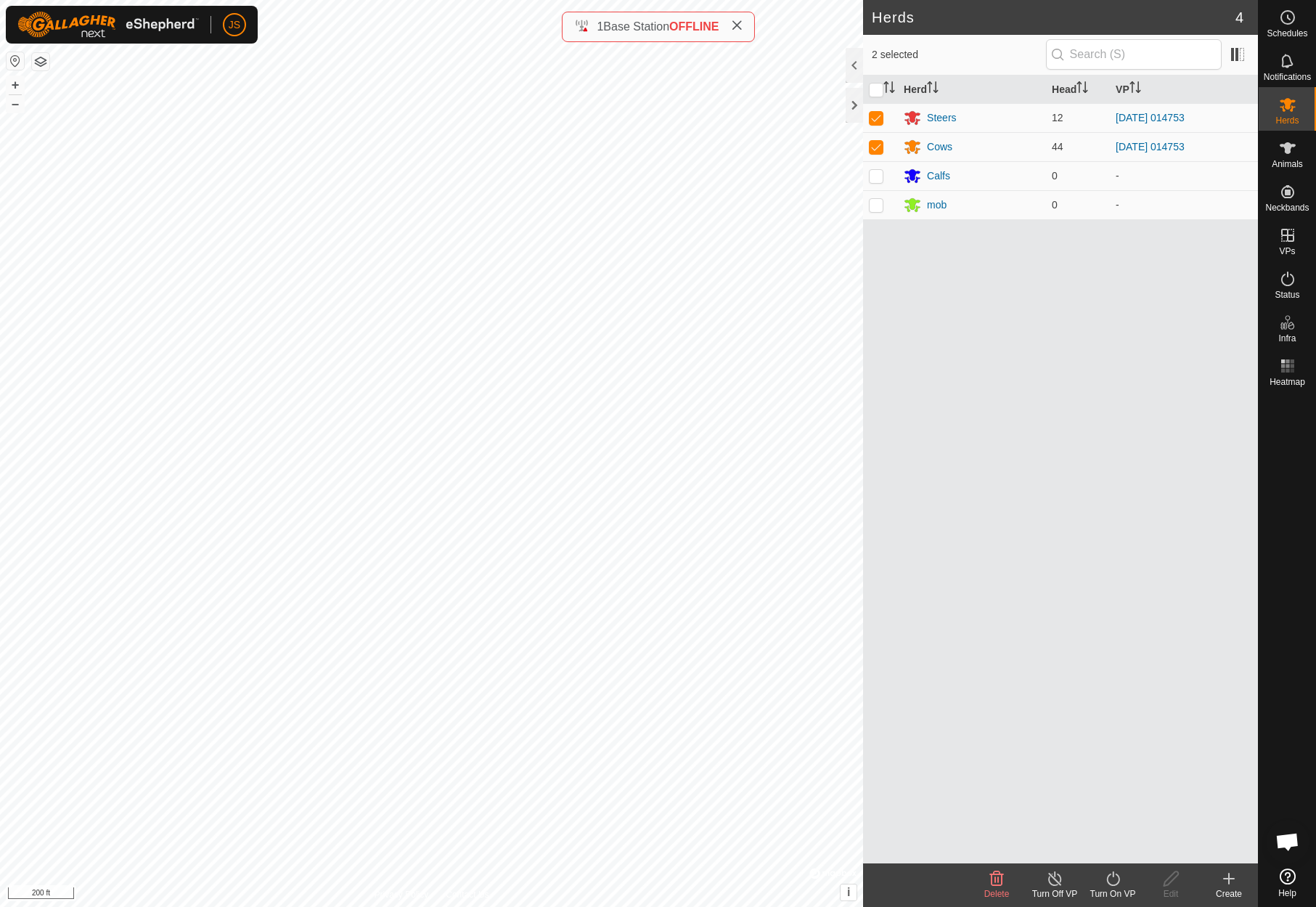
click at [1112, 877] on icon at bounding box center [1113, 879] width 18 height 18
click at [1108, 841] on link "Now" at bounding box center [1156, 846] width 143 height 29
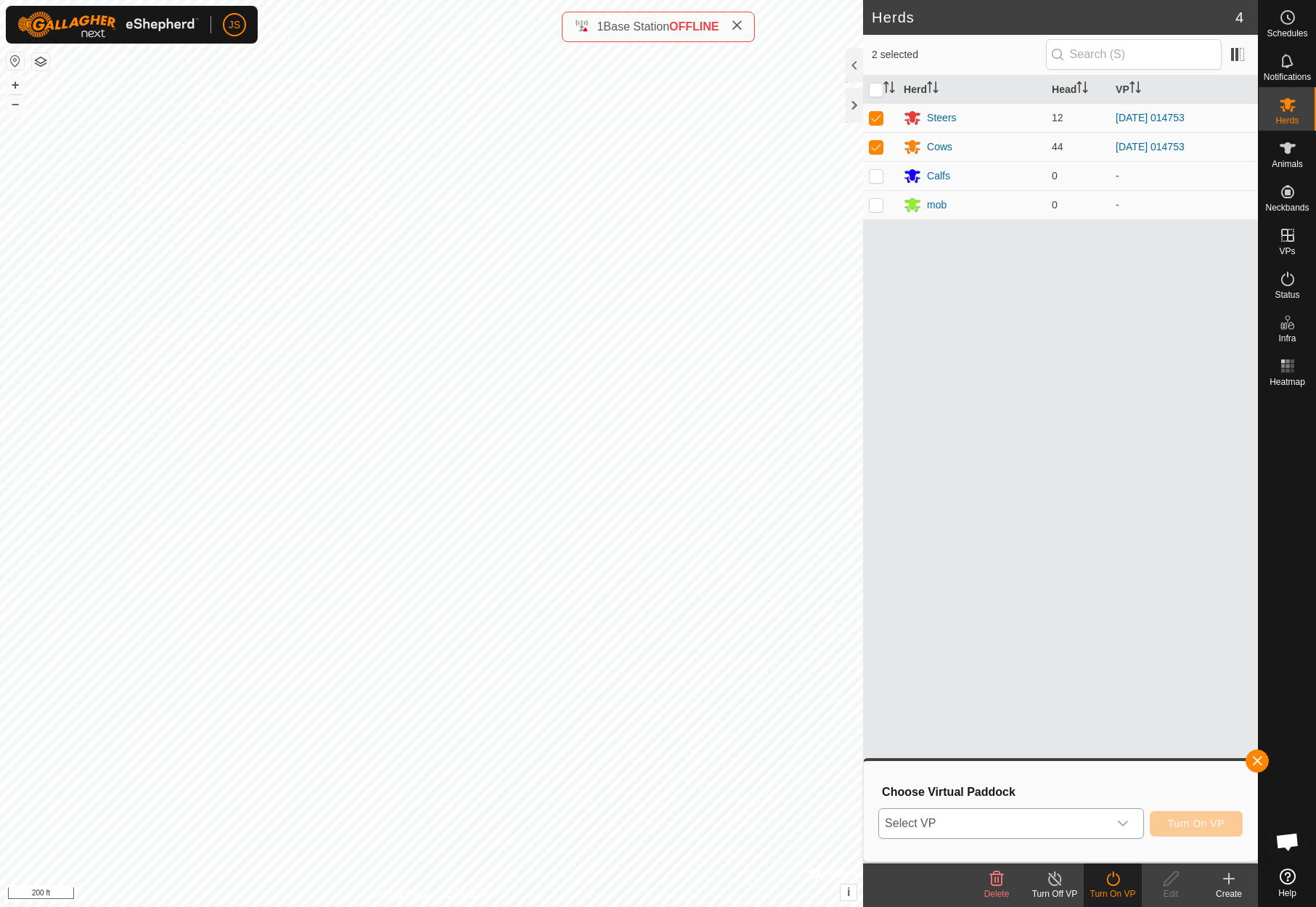
click at [1126, 822] on icon "dropdown trigger" at bounding box center [1122, 823] width 10 height 6
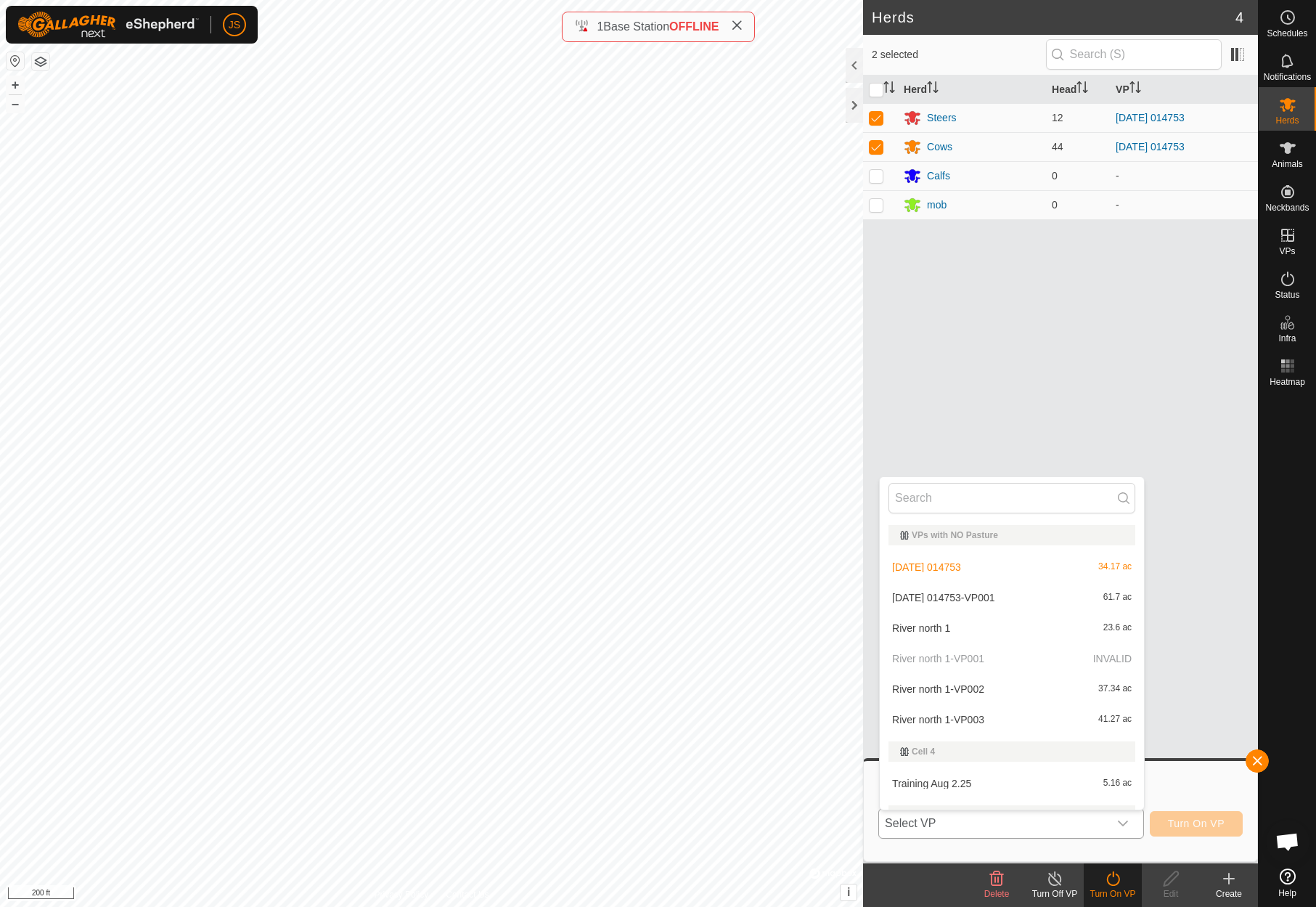
click at [982, 600] on li "[DATE] 014753-VP001 61.7 ac" at bounding box center [1012, 597] width 264 height 29
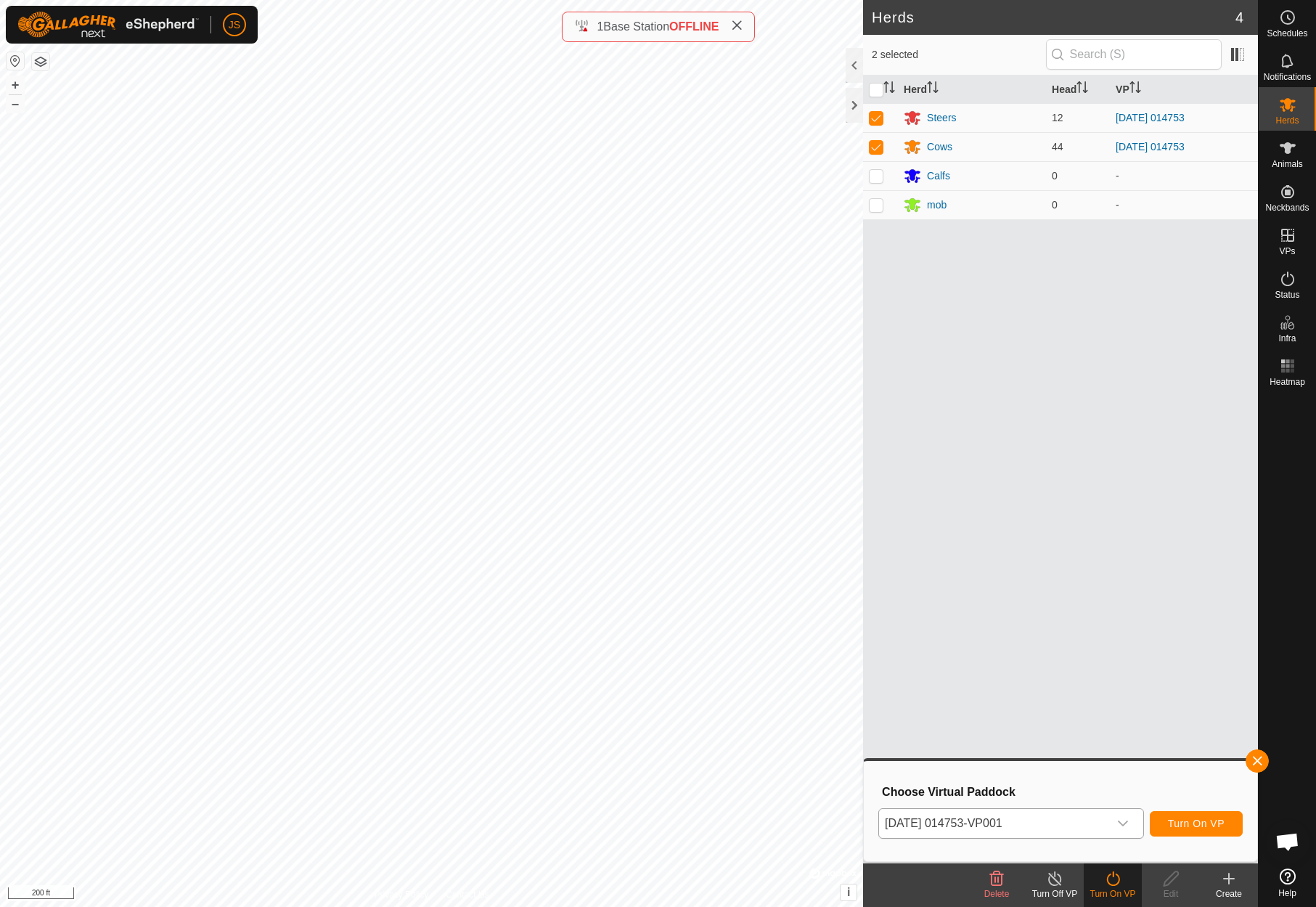
click at [1203, 821] on span "Turn On VP" at bounding box center [1196, 822] width 57 height 12
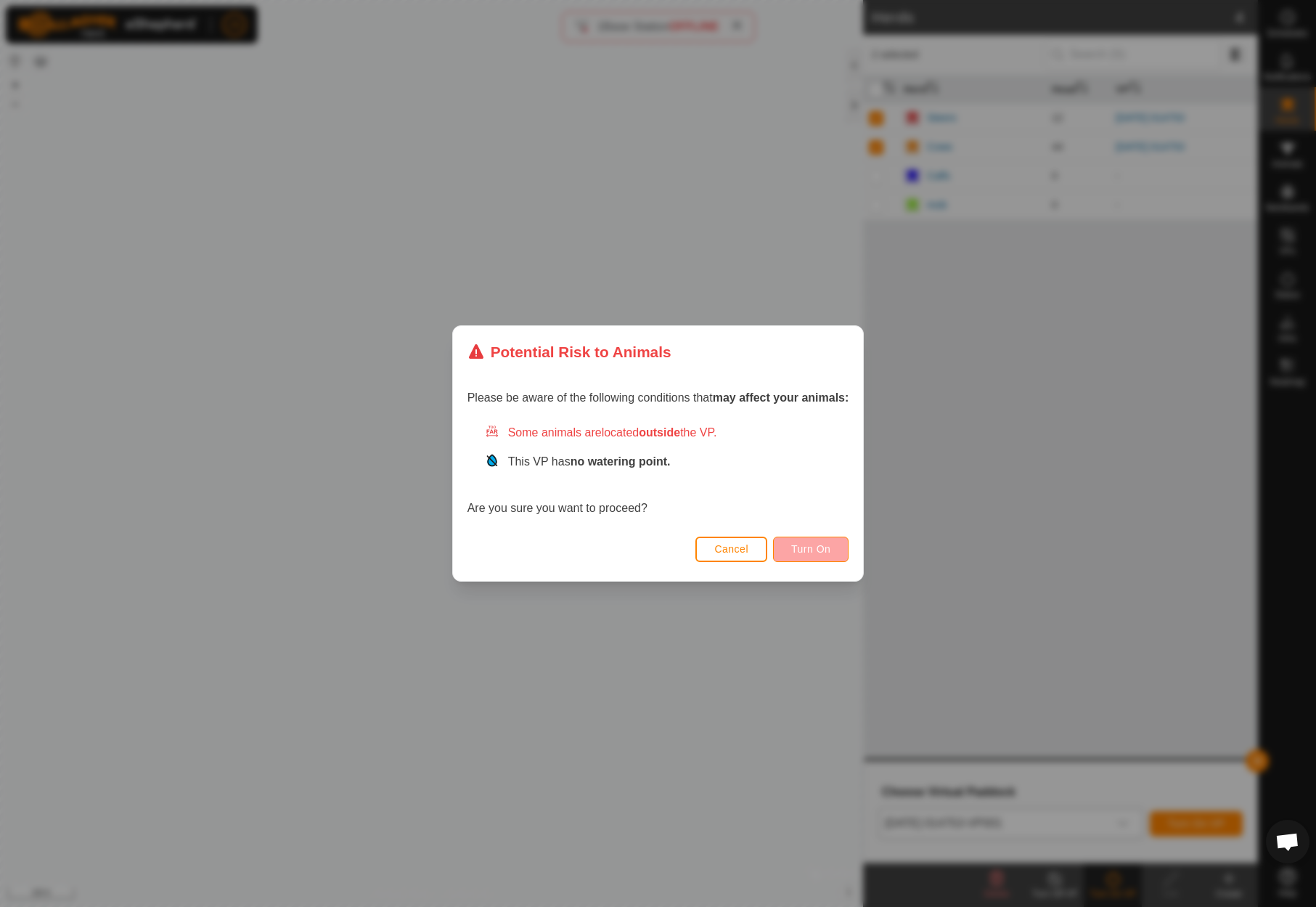
click at [814, 546] on span "Turn On" at bounding box center [811, 548] width 39 height 12
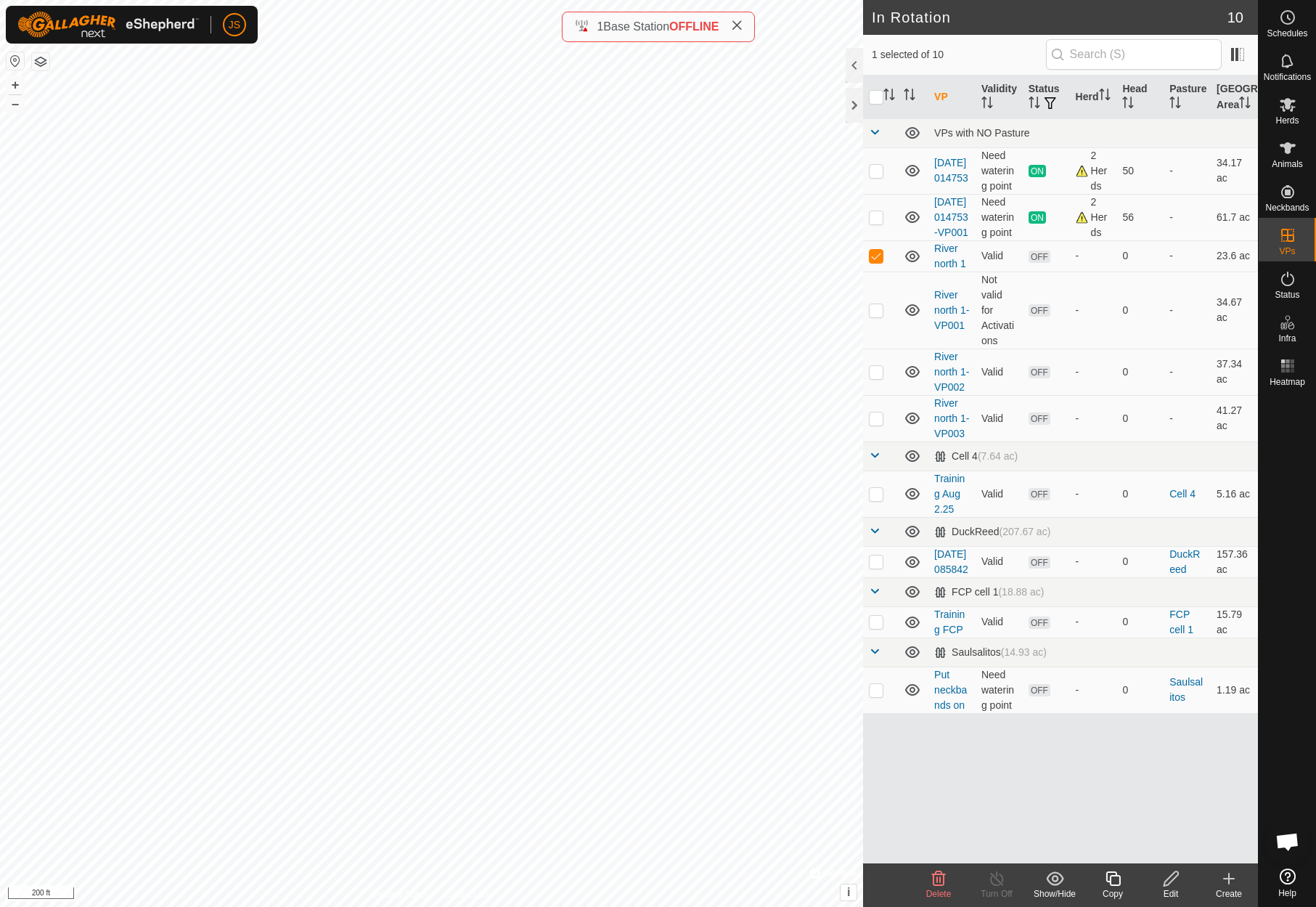
click at [211, 25] on div "JS Schedules Notifications Herds Animals Neckbands VPs Status Infra Heatmap Hel…" at bounding box center [658, 453] width 1316 height 907
checkbox input "true"
click at [941, 879] on icon at bounding box center [939, 879] width 18 height 18
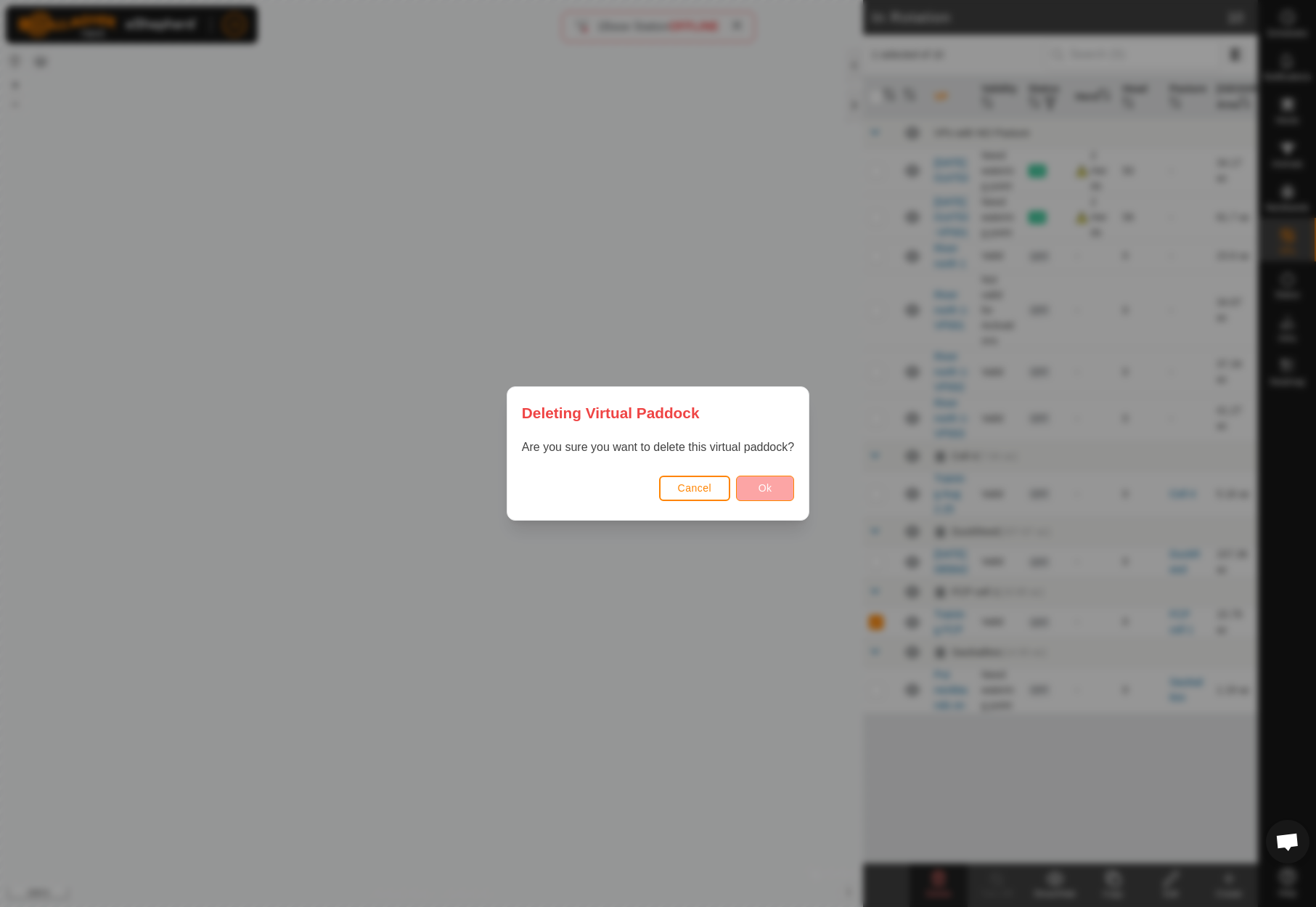
click at [765, 481] on button "Ok" at bounding box center [764, 488] width 58 height 26
